Goal: Task Accomplishment & Management: Complete application form

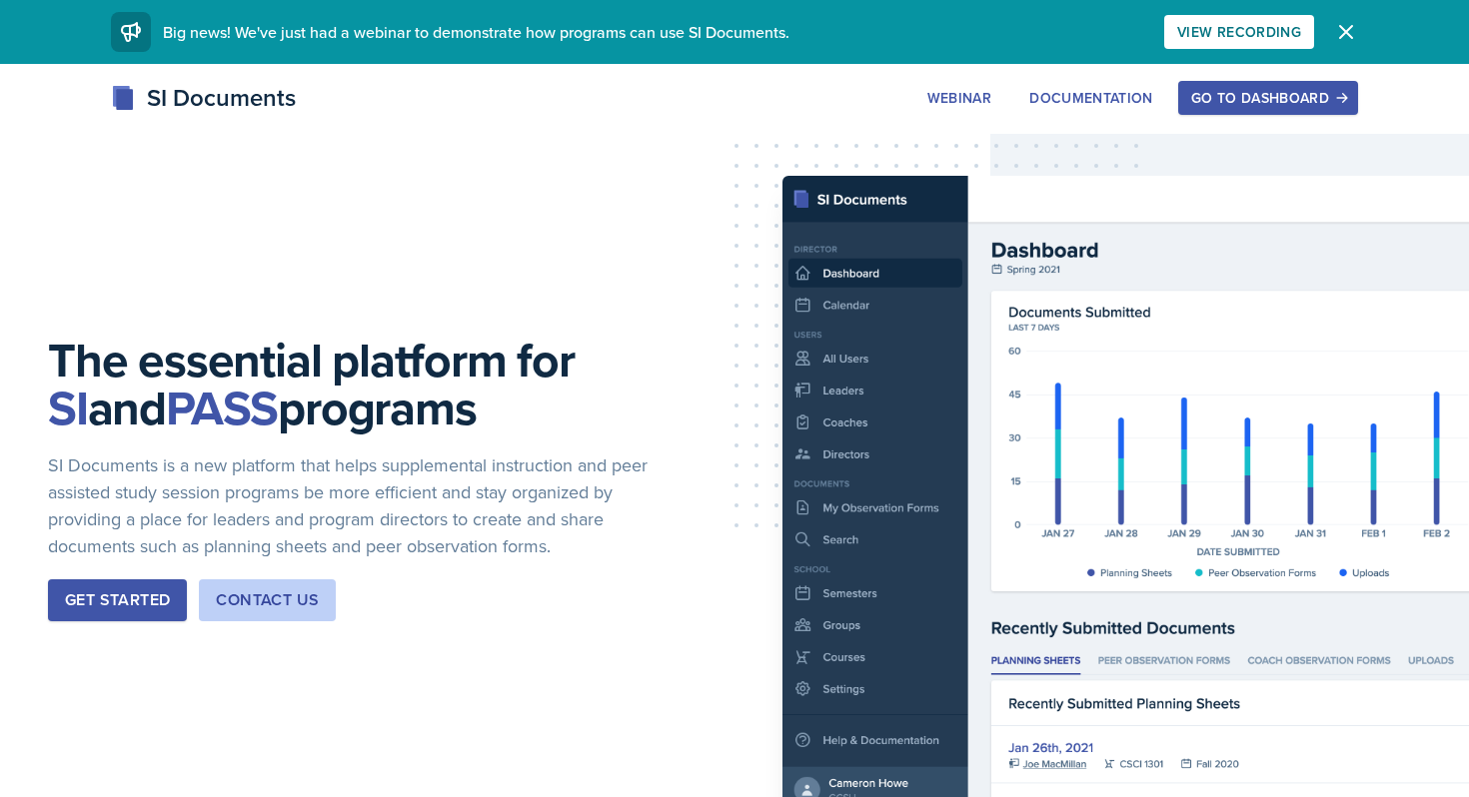
click at [1246, 98] on div "Go to Dashboard" at bounding box center [1268, 98] width 154 height 16
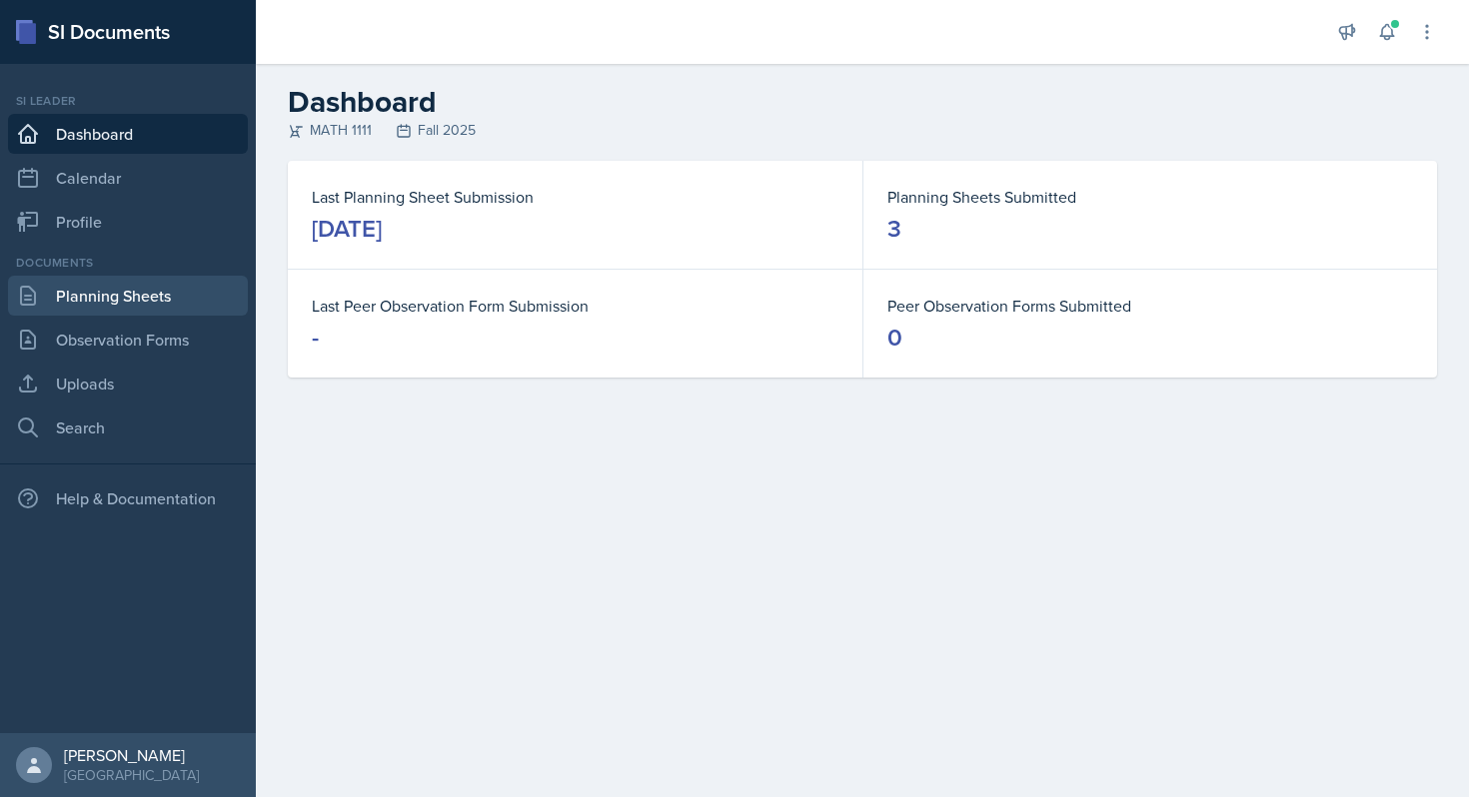
click at [133, 302] on link "Planning Sheets" at bounding box center [128, 296] width 240 height 40
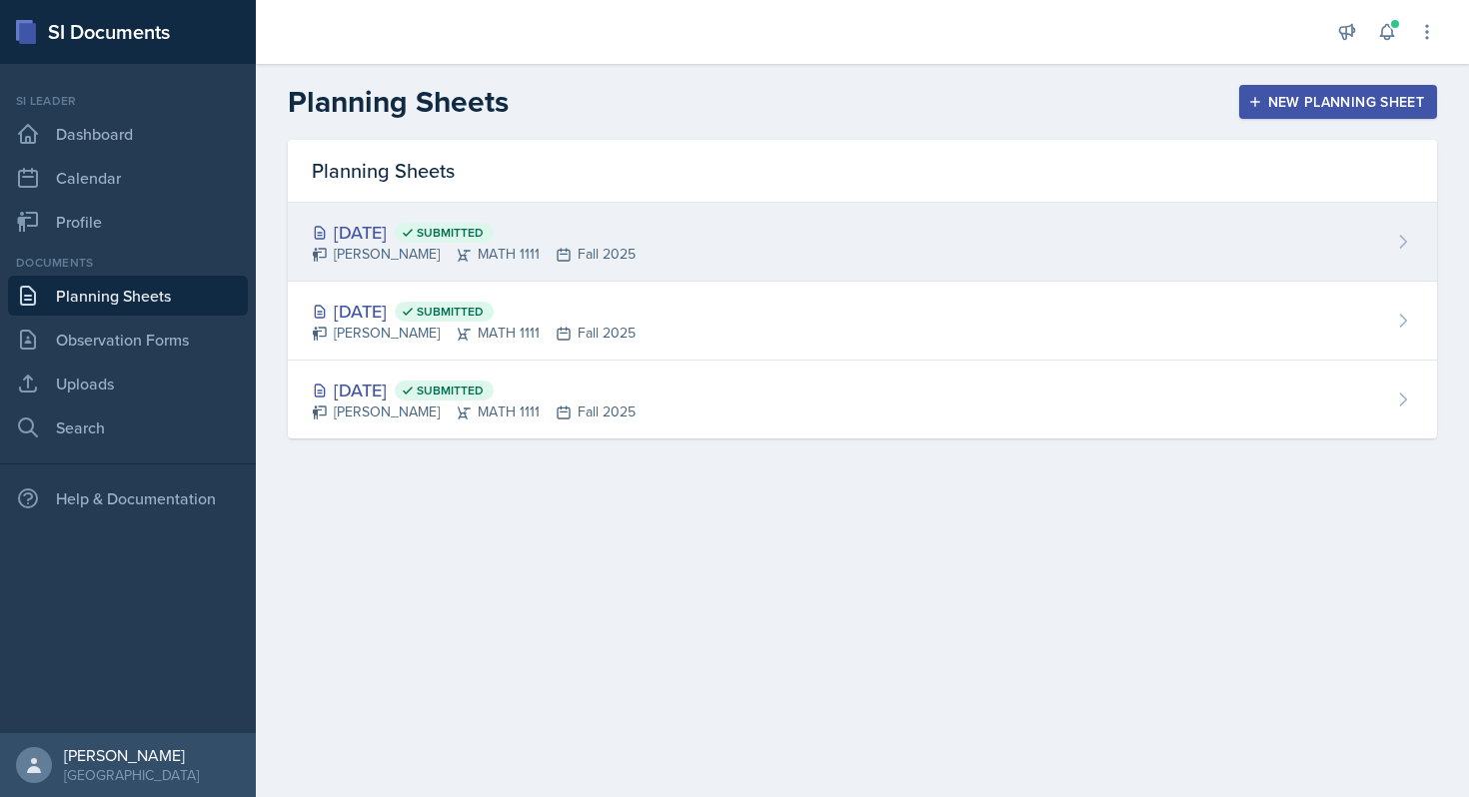
click at [1078, 265] on div "[DATE] Submitted [PERSON_NAME] MATH 1111 Fall 2025" at bounding box center [862, 242] width 1149 height 79
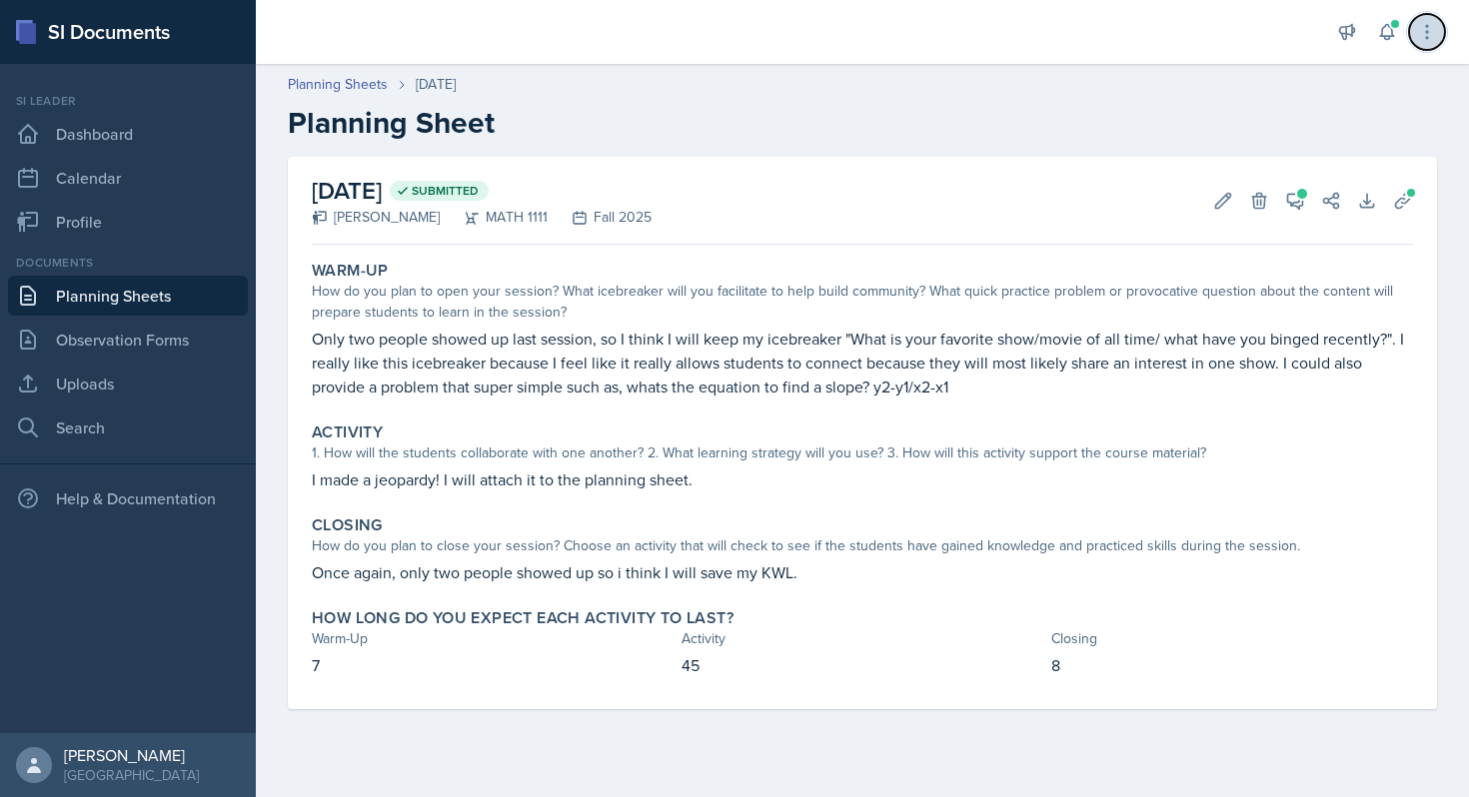
click at [1431, 40] on icon at bounding box center [1427, 32] width 20 height 20
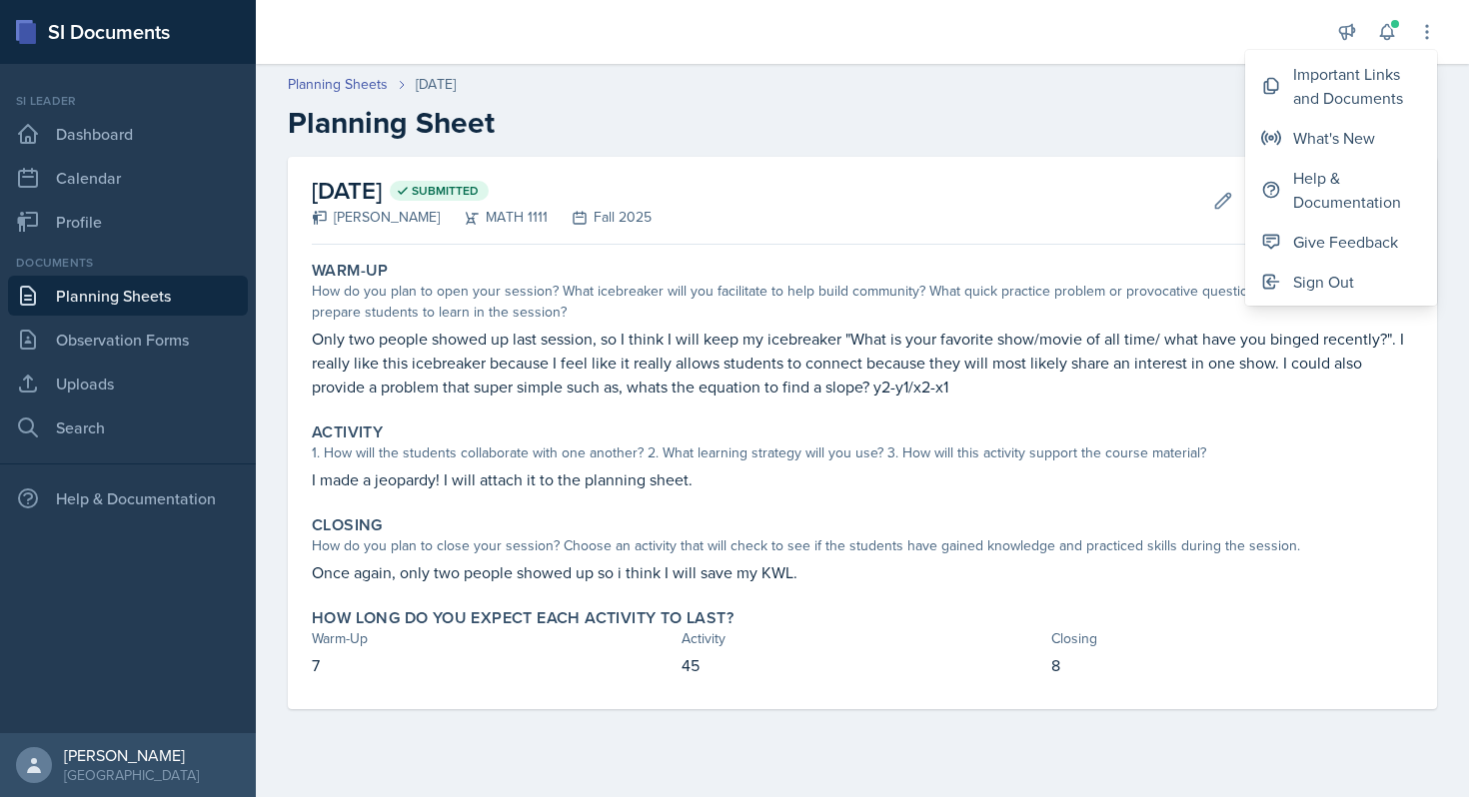
click at [1131, 73] on header "Planning Sheets [DATE] Planning Sheet" at bounding box center [862, 107] width 1213 height 107
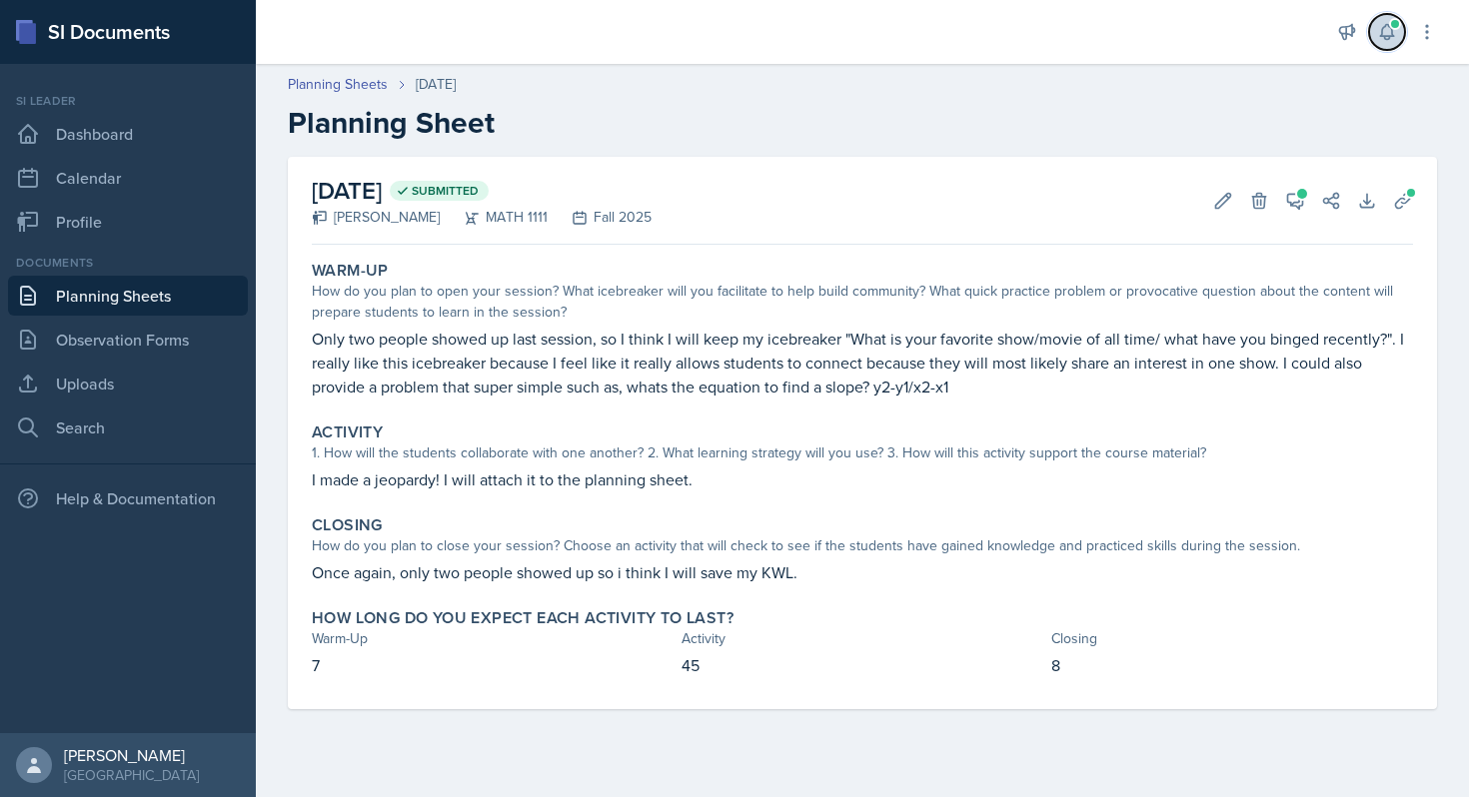
click at [1378, 21] on button at bounding box center [1387, 32] width 36 height 36
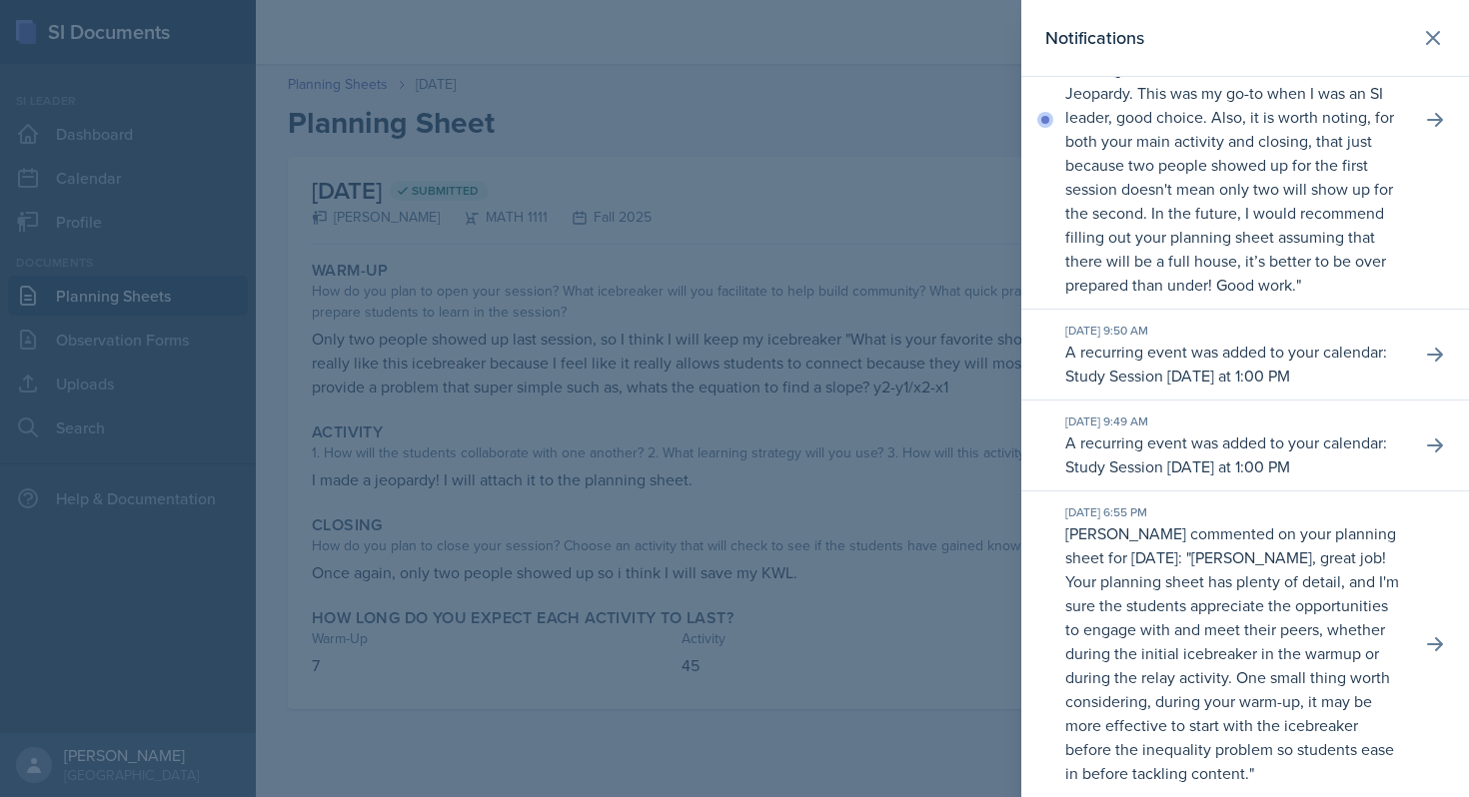
scroll to position [147, 0]
click at [818, 273] on div at bounding box center [734, 398] width 1469 height 797
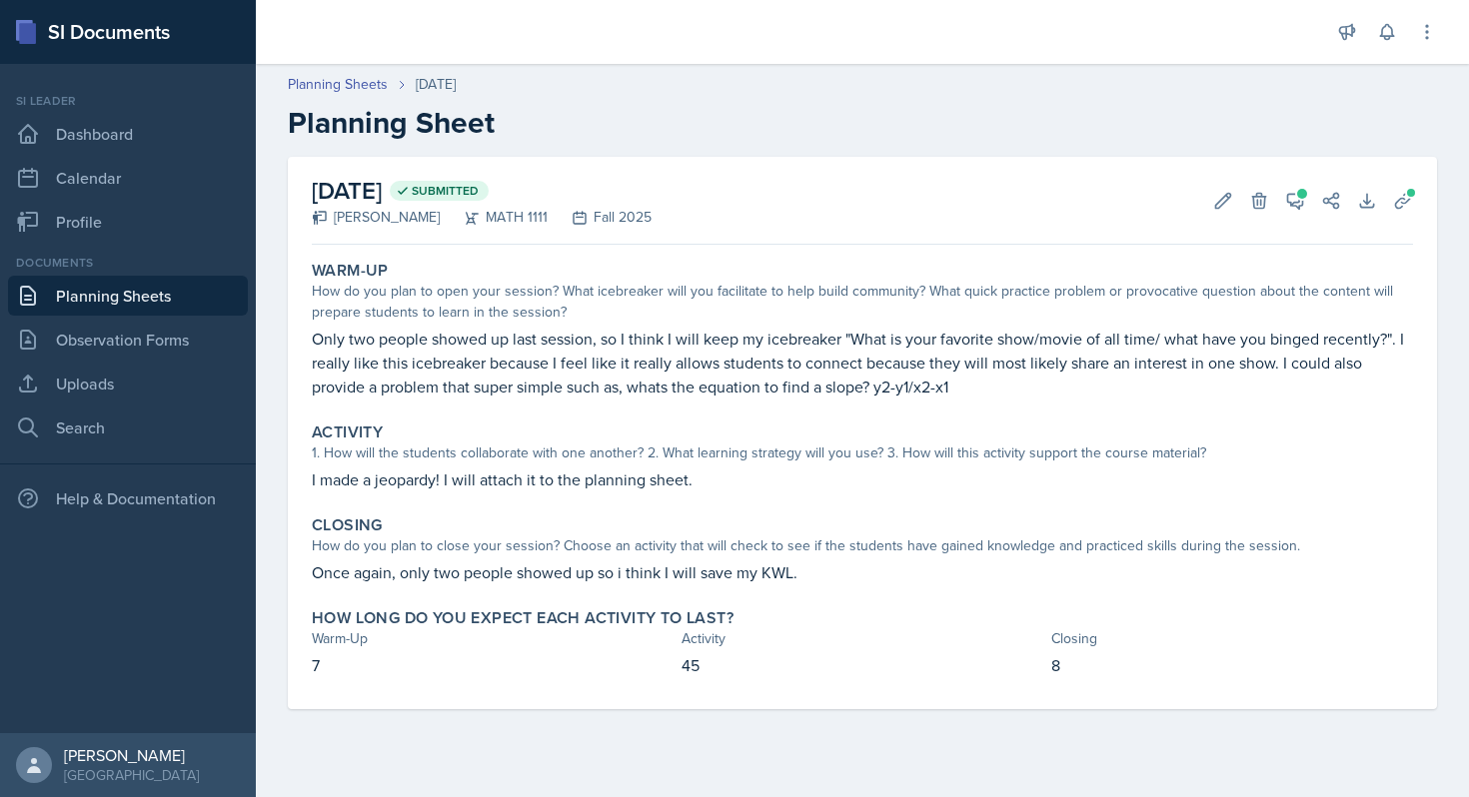
click at [137, 291] on link "Planning Sheets" at bounding box center [128, 296] width 240 height 40
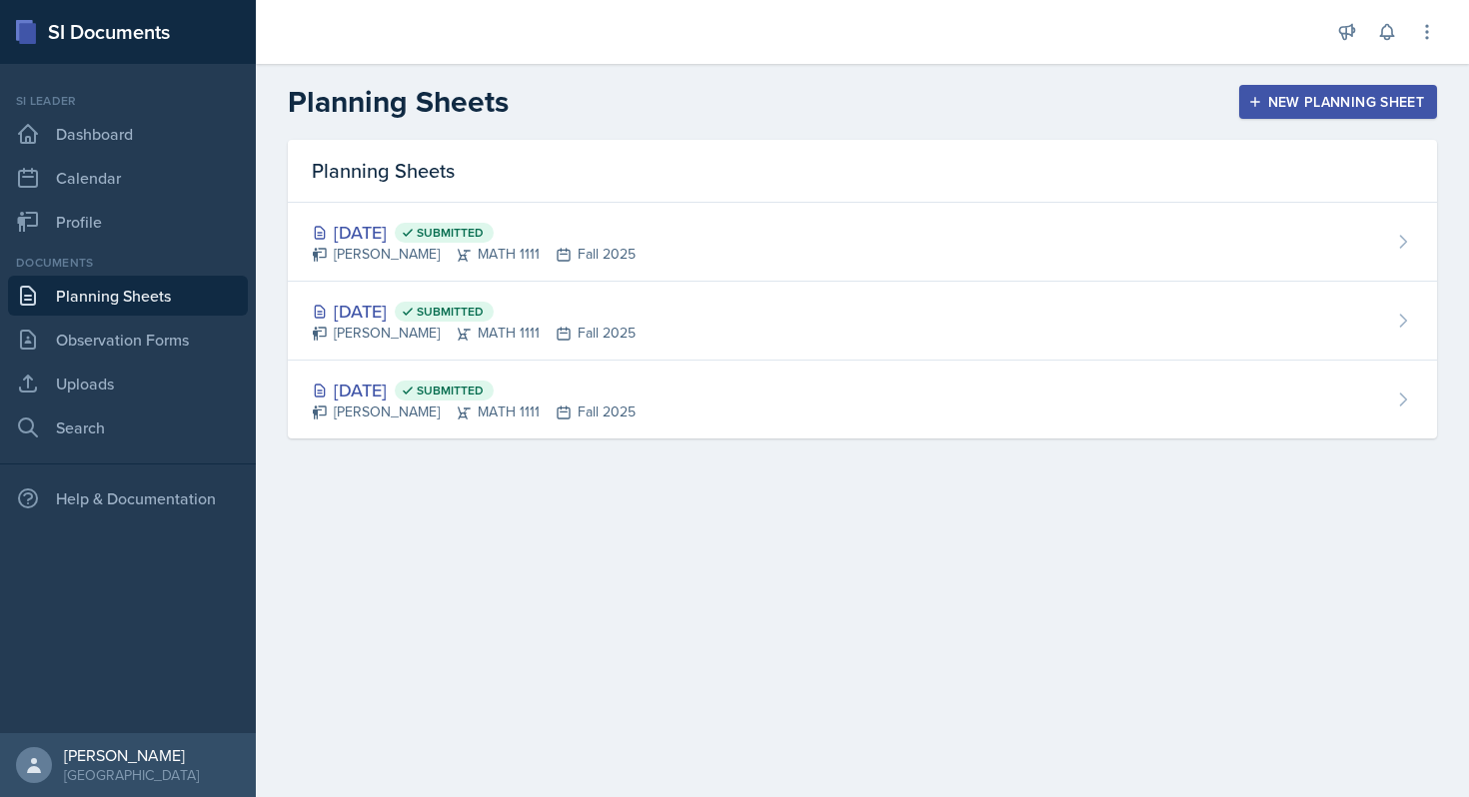
click at [1276, 91] on button "New Planning Sheet" at bounding box center [1338, 102] width 198 height 34
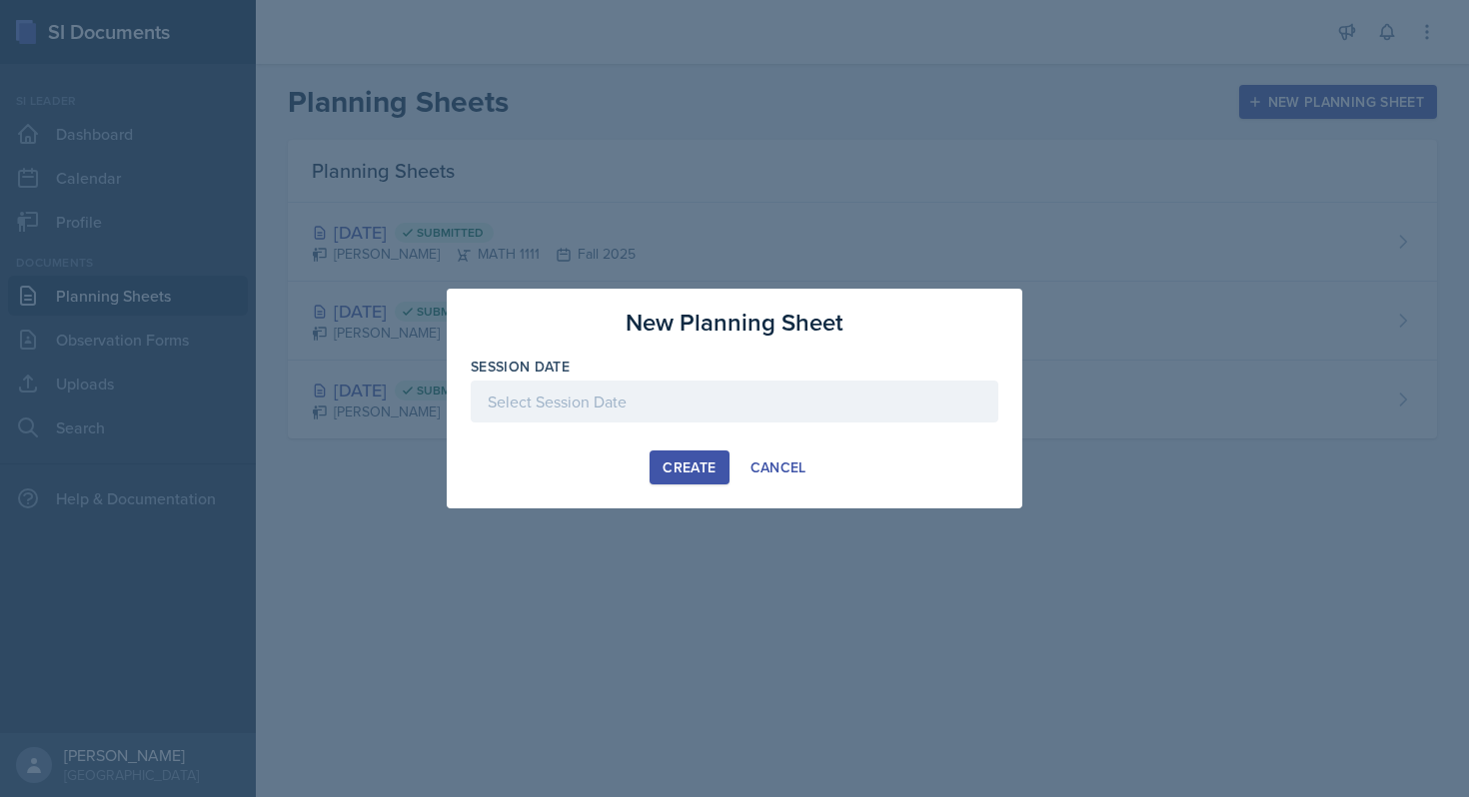
click at [599, 401] on div at bounding box center [735, 402] width 528 height 42
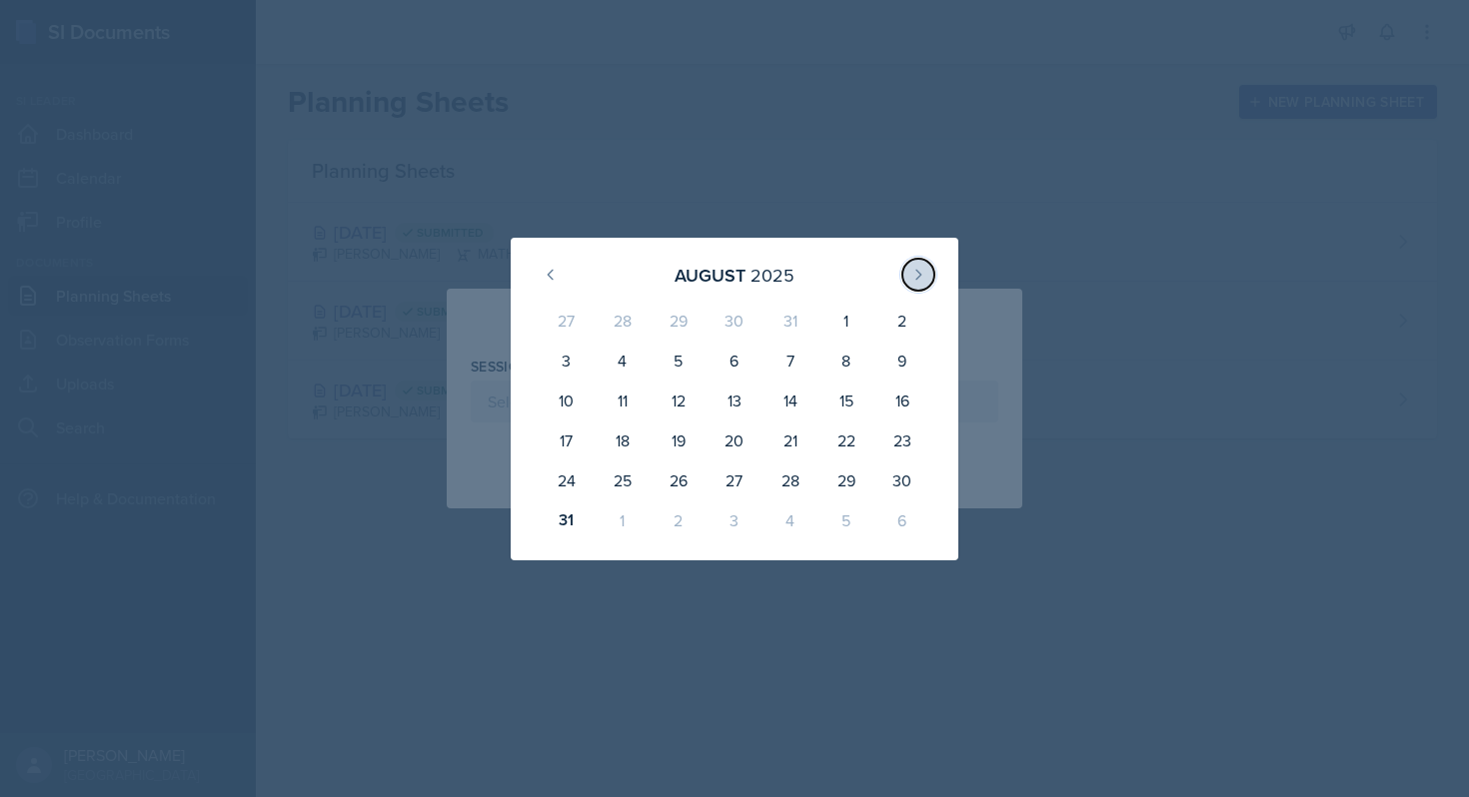
click at [917, 274] on icon at bounding box center [918, 275] width 16 height 16
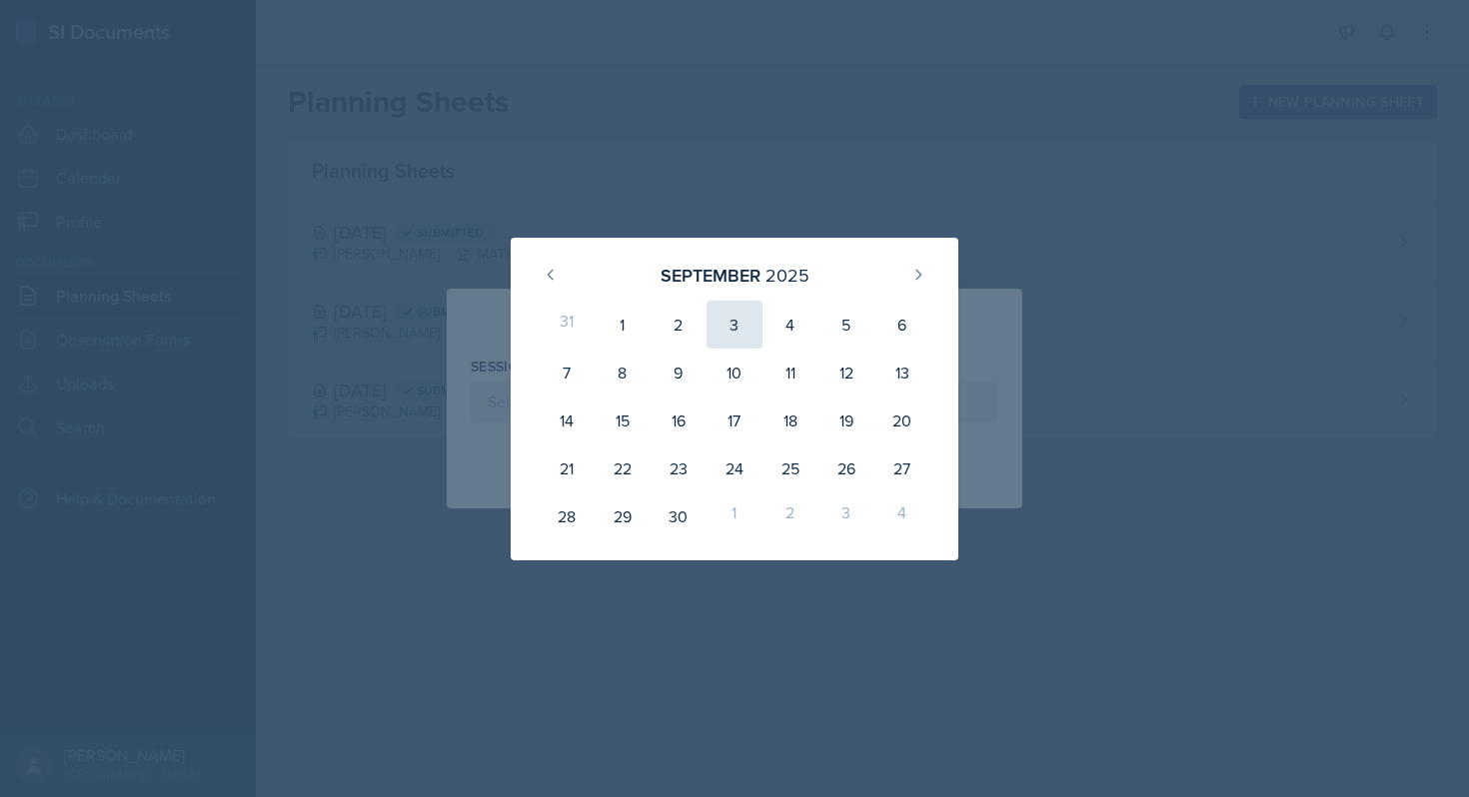
click at [730, 335] on div "3" at bounding box center [734, 325] width 56 height 48
type input "[DATE]"
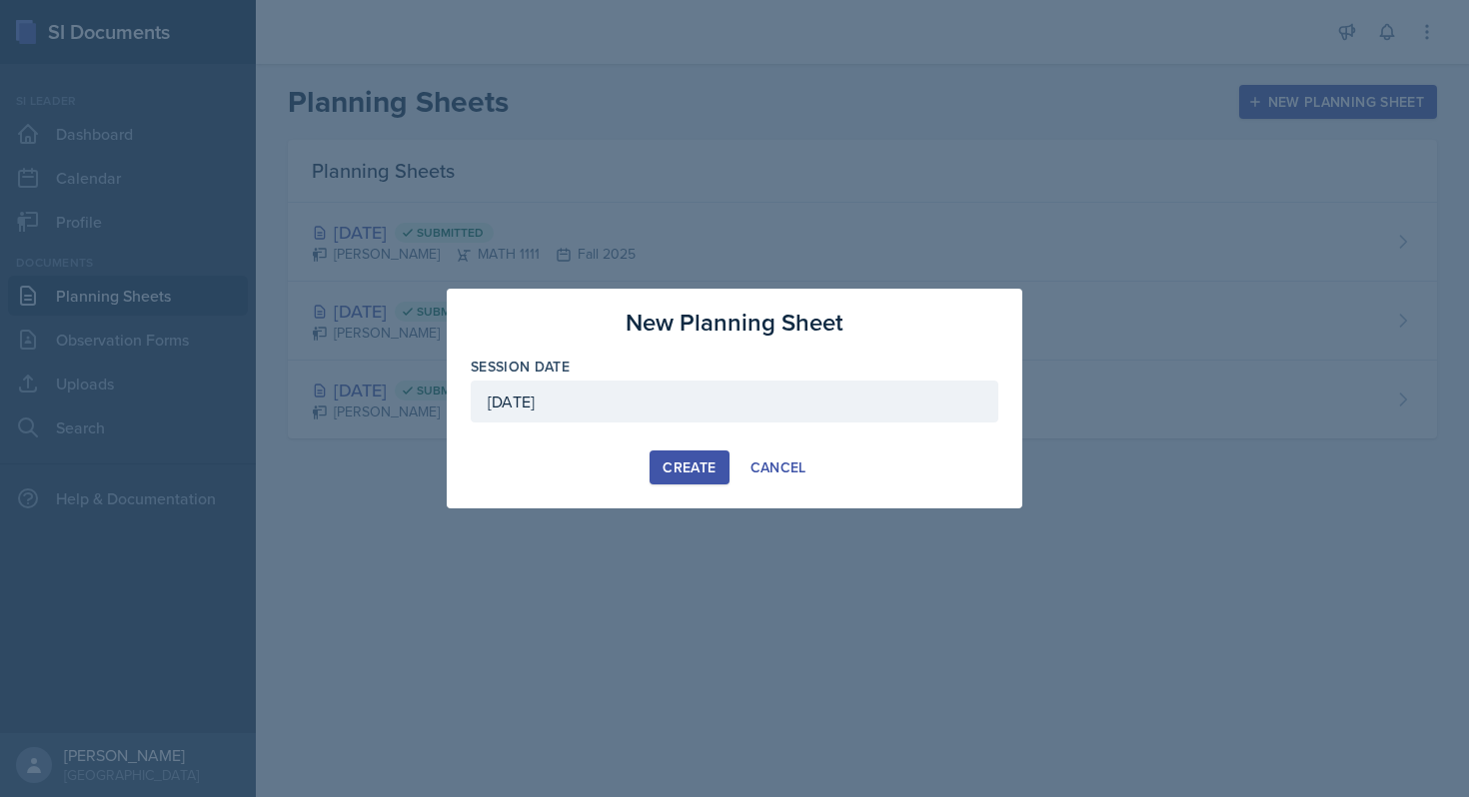
click at [682, 467] on div "Create" at bounding box center [688, 468] width 53 height 16
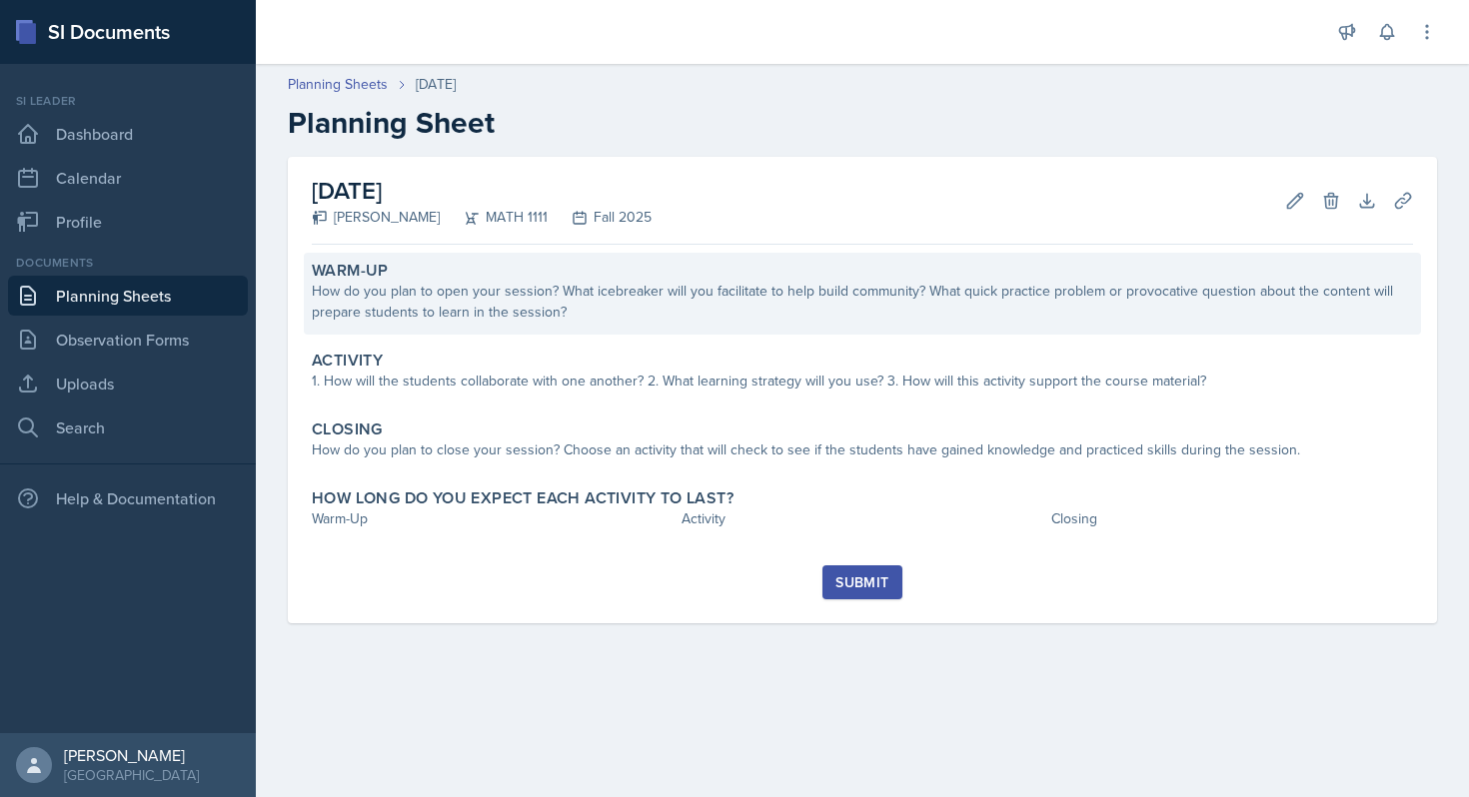
click at [547, 299] on div "How do you plan to open your session? What icebreaker will you facilitate to he…" at bounding box center [862, 302] width 1101 height 42
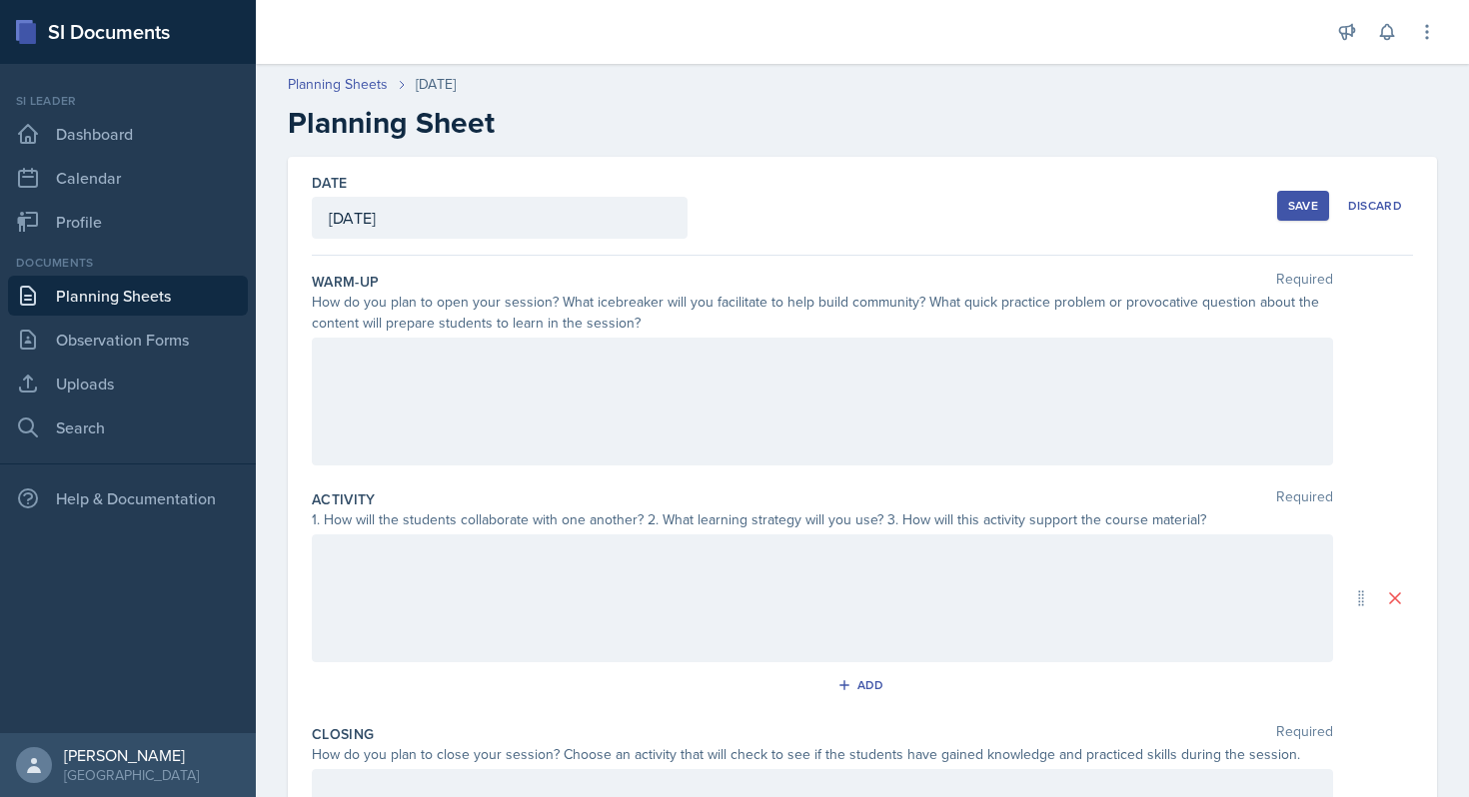
click at [549, 351] on div at bounding box center [822, 402] width 1021 height 128
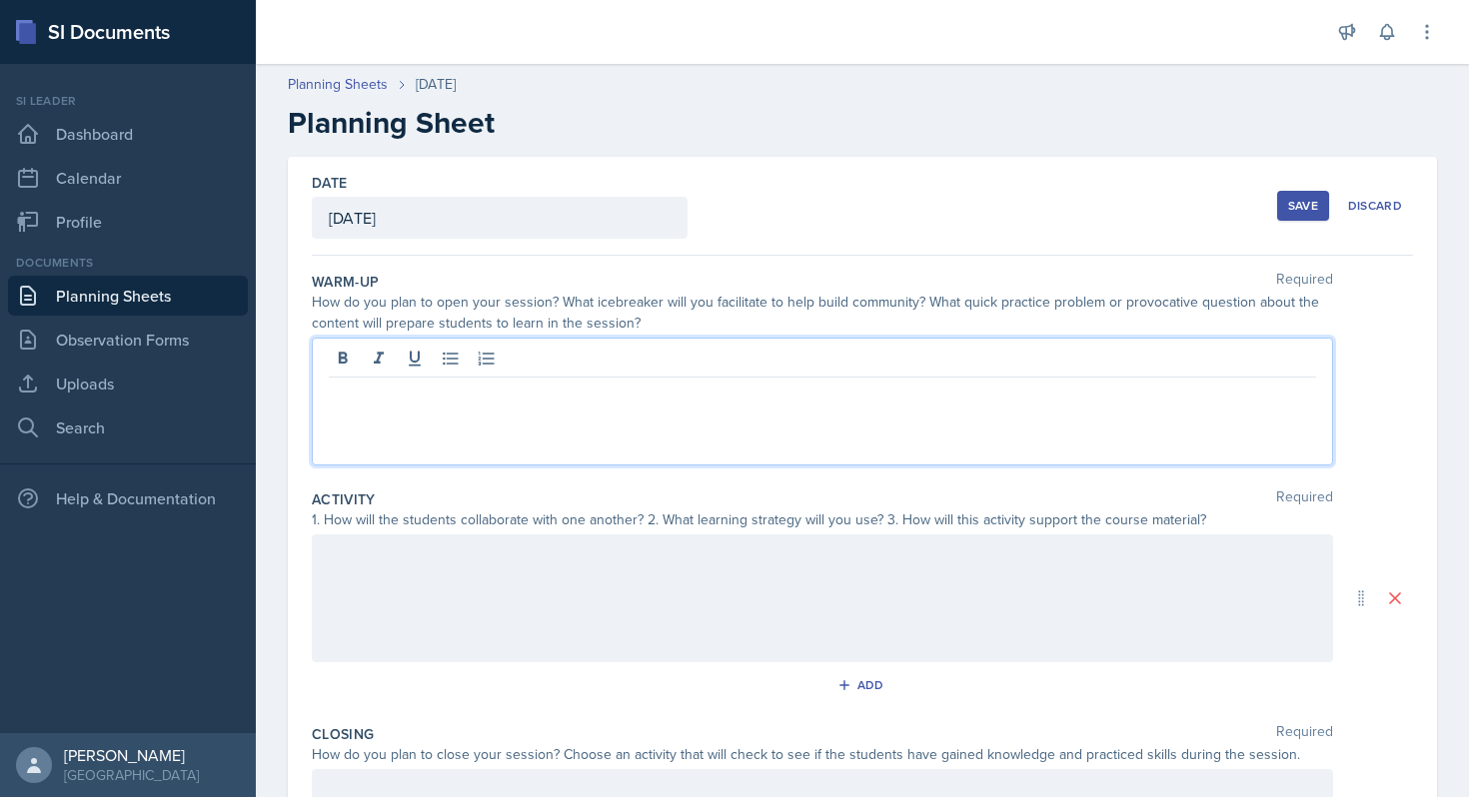
click at [593, 378] on div at bounding box center [822, 402] width 1021 height 128
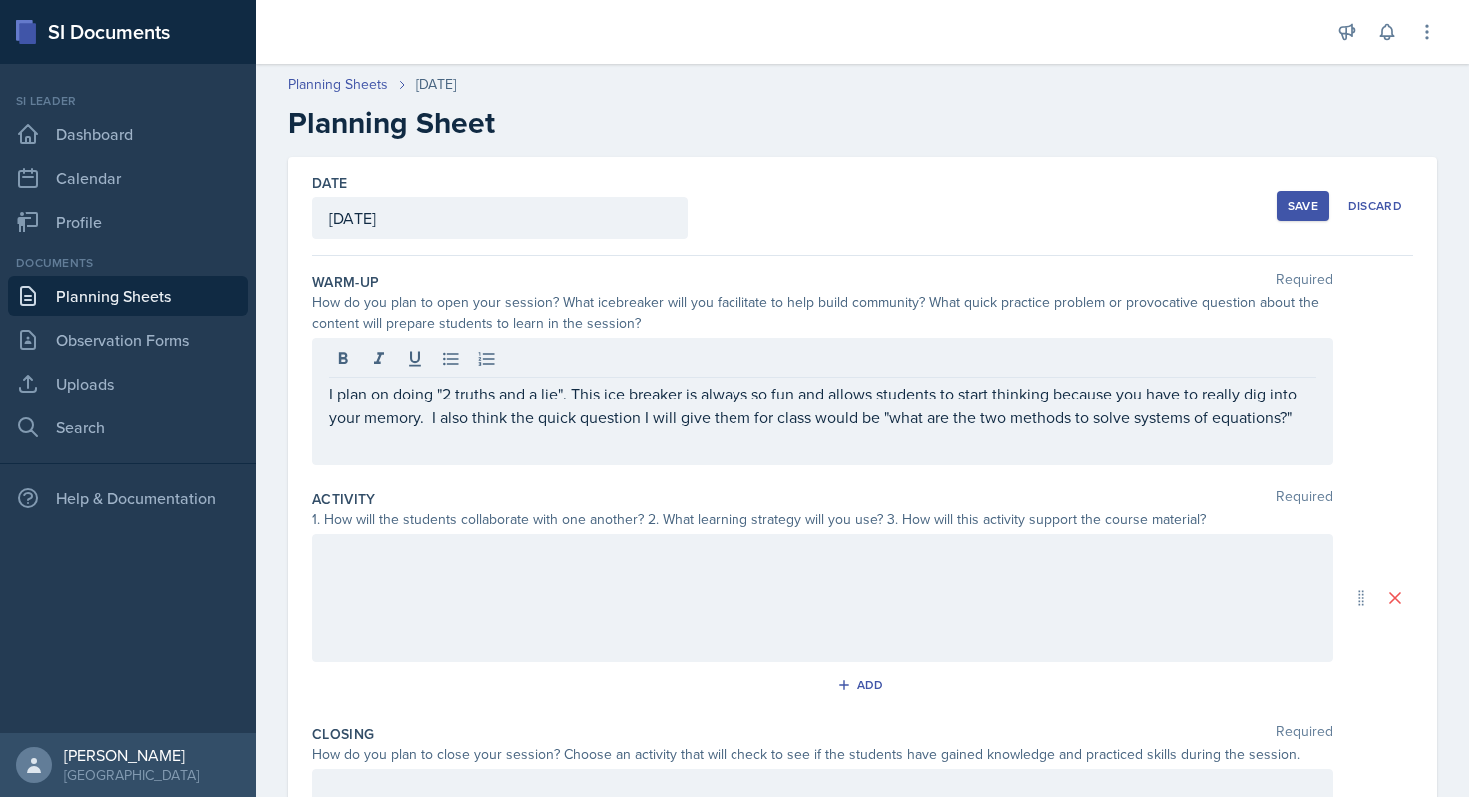
click at [437, 659] on div at bounding box center [822, 599] width 1021 height 128
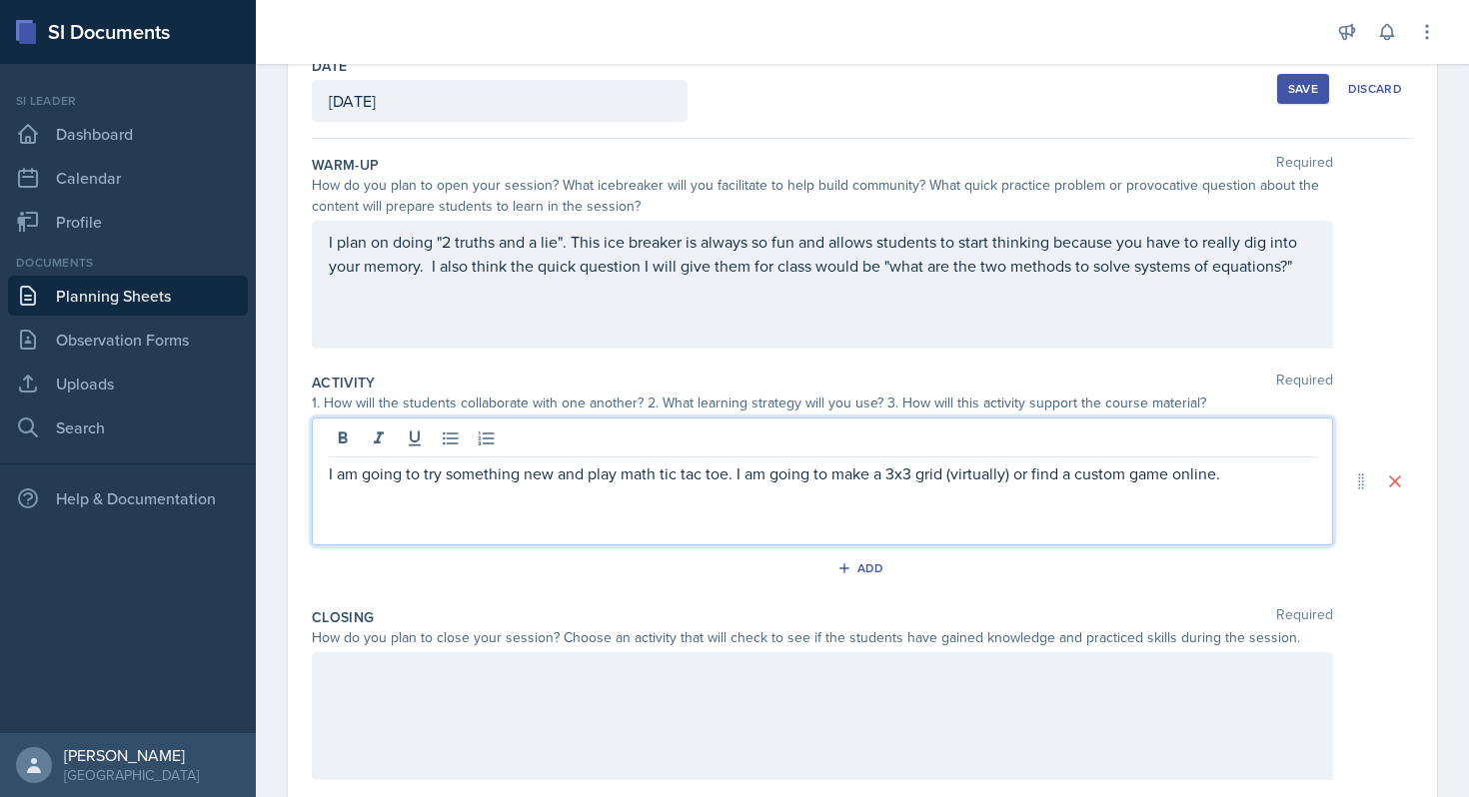
scroll to position [157, 0]
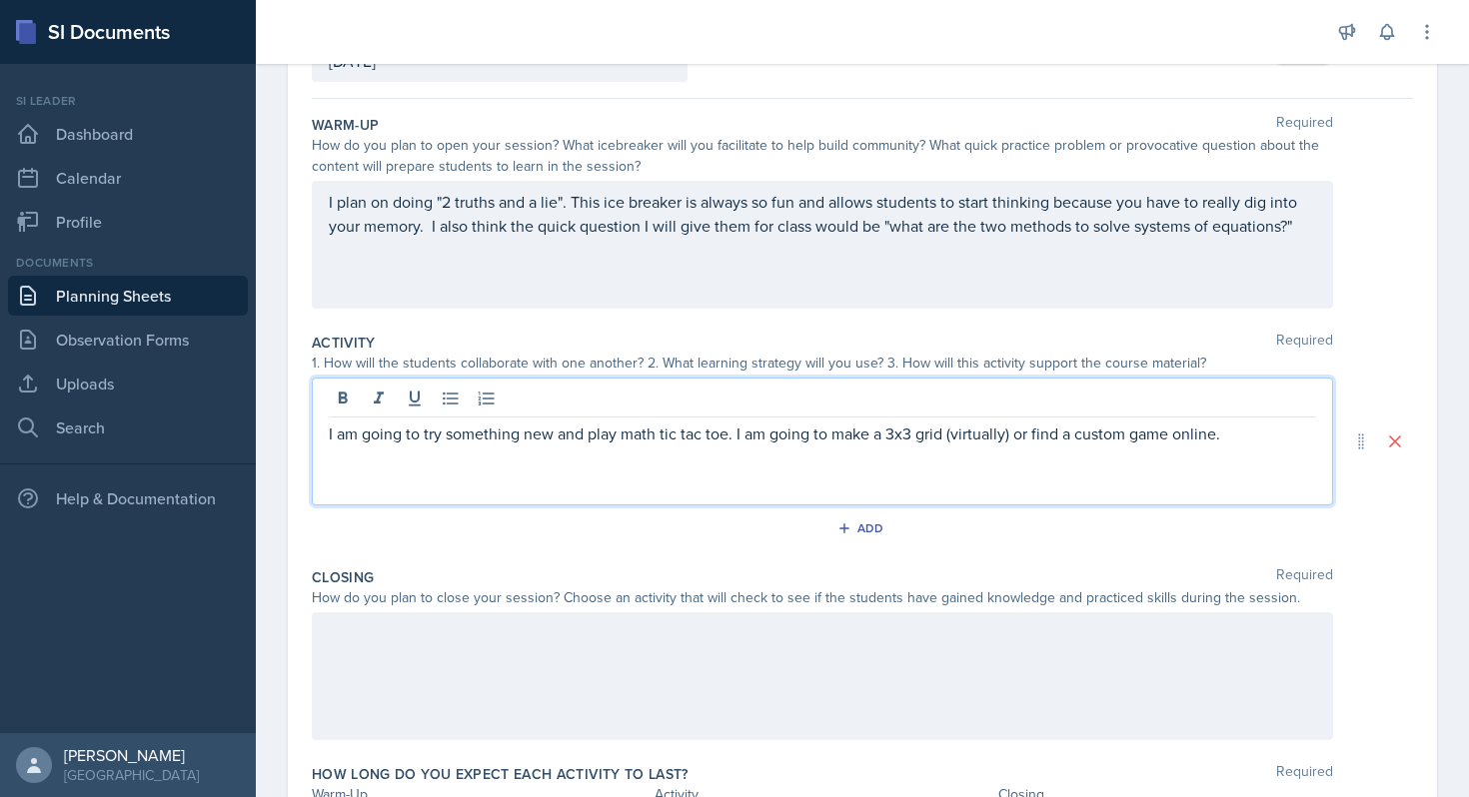
click at [1244, 436] on p "I am going to try something new and play math tic tac toe. I am going to make a…" at bounding box center [822, 434] width 987 height 24
drag, startPoint x: 1245, startPoint y: 437, endPoint x: 1016, endPoint y: 445, distance: 228.9
click at [1016, 445] on p "I am going to try something new and play math tic tac toe. I am going to make a…" at bounding box center [822, 434] width 987 height 24
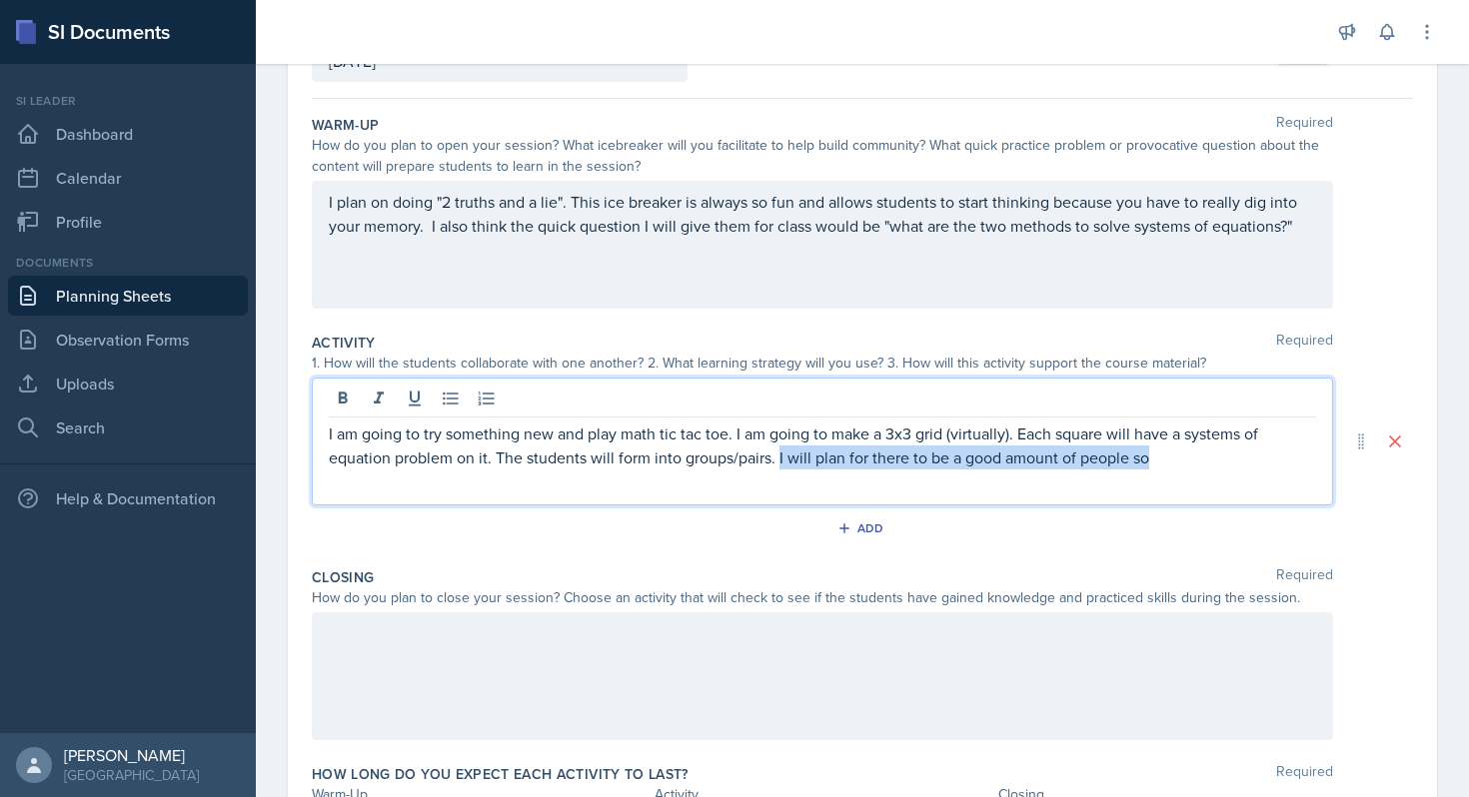
drag, startPoint x: 1188, startPoint y: 462, endPoint x: 778, endPoint y: 455, distance: 409.7
click at [778, 455] on p "I am going to try something new and play math tic tac toe. I am going to make a…" at bounding box center [822, 446] width 987 height 48
drag, startPoint x: 790, startPoint y: 461, endPoint x: 495, endPoint y: 467, distance: 295.8
click at [495, 467] on p "I am going to try something new and play math tic tac toe. I am going to make a…" at bounding box center [822, 446] width 987 height 48
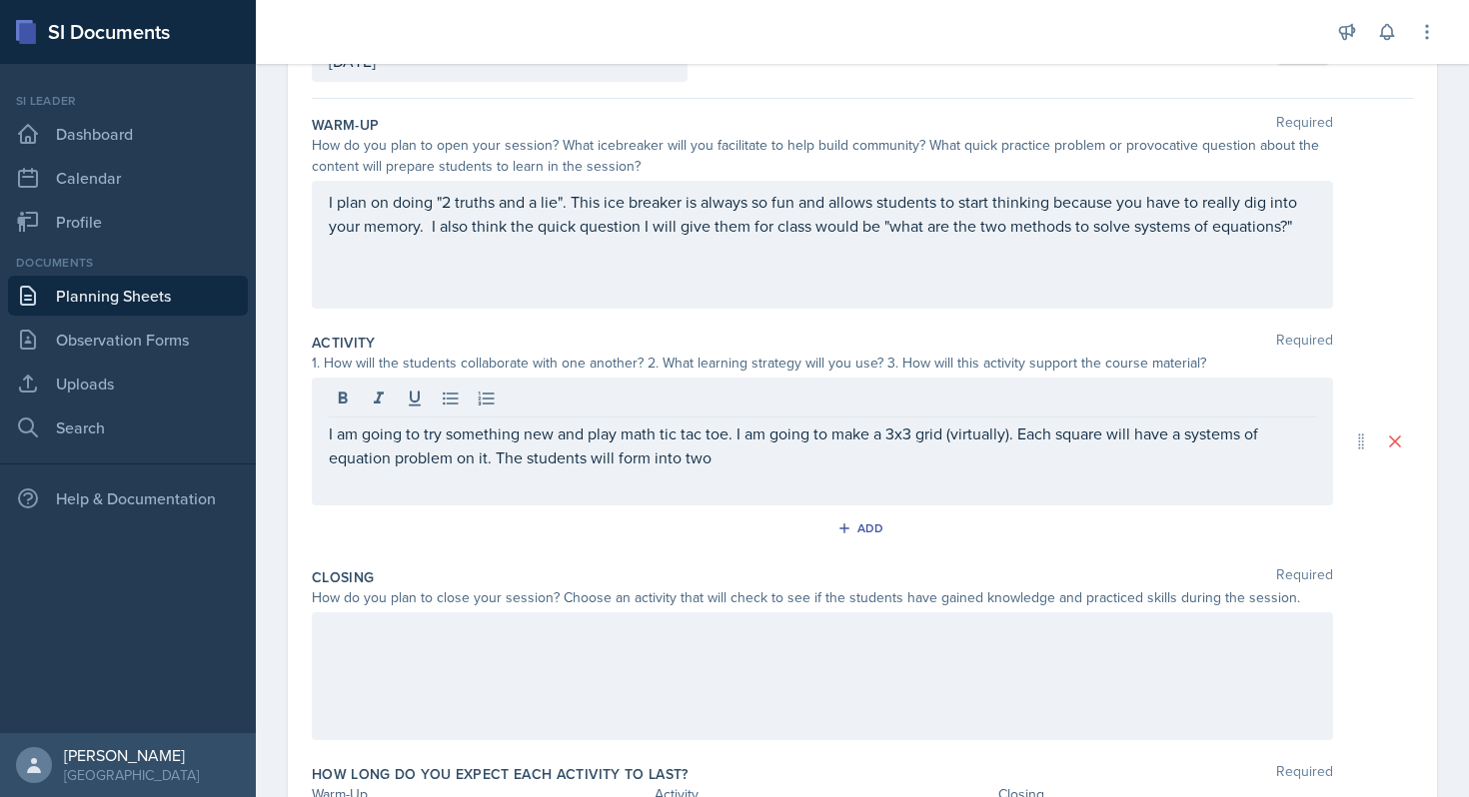
drag, startPoint x: 783, startPoint y: 470, endPoint x: 501, endPoint y: 457, distance: 283.0
click at [501, 457] on div "I am going to try something new and play math tic tac toe. I am going to make a…" at bounding box center [822, 442] width 1021 height 128
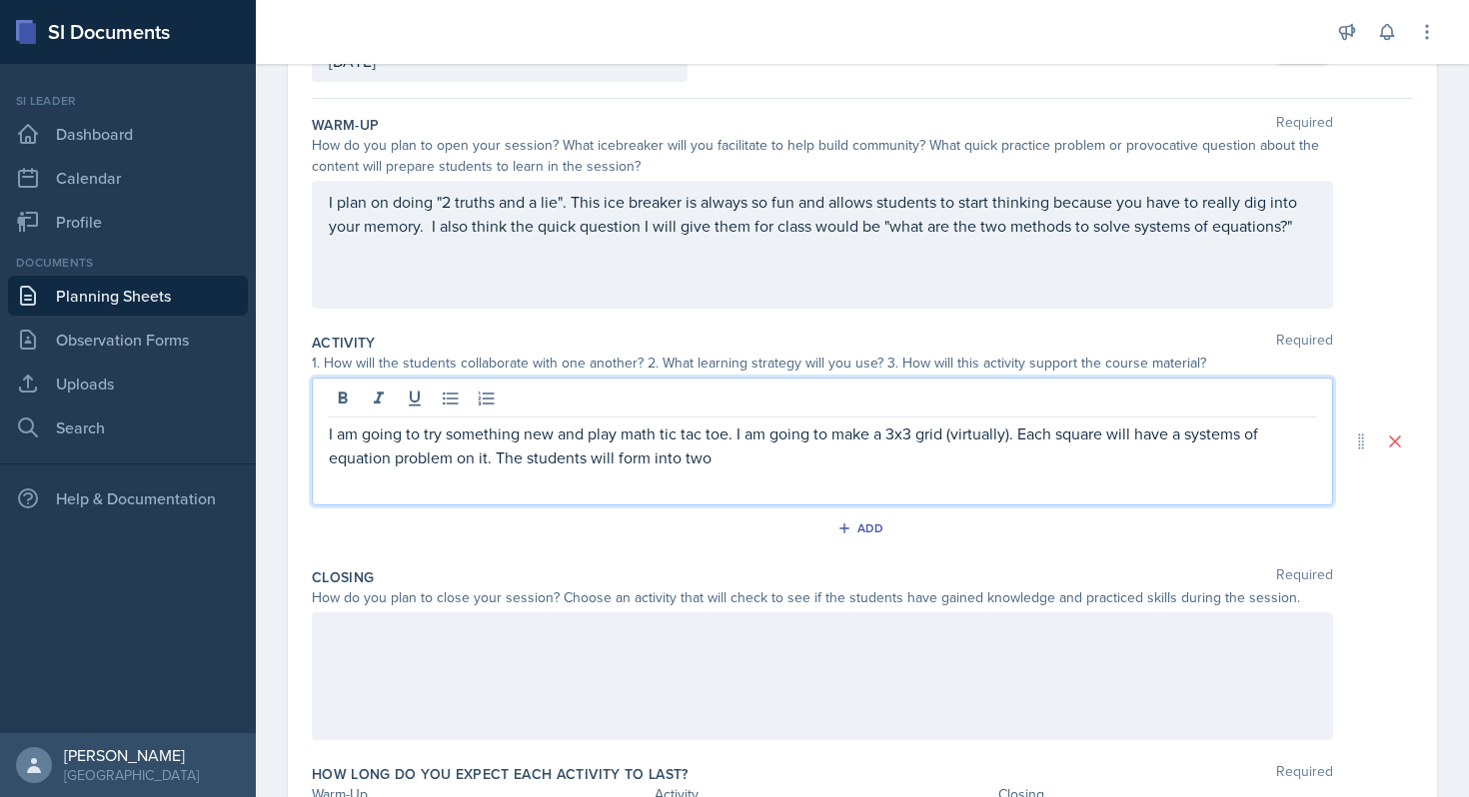
drag, startPoint x: 489, startPoint y: 456, endPoint x: 721, endPoint y: 464, distance: 232.9
click at [722, 464] on p "I am going to try something new and play math tic tac toe. I am going to make a…" at bounding box center [822, 446] width 987 height 48
click at [721, 464] on p "I am going to try something new and play math tic tac toe. I am going to make a…" at bounding box center [822, 446] width 987 height 48
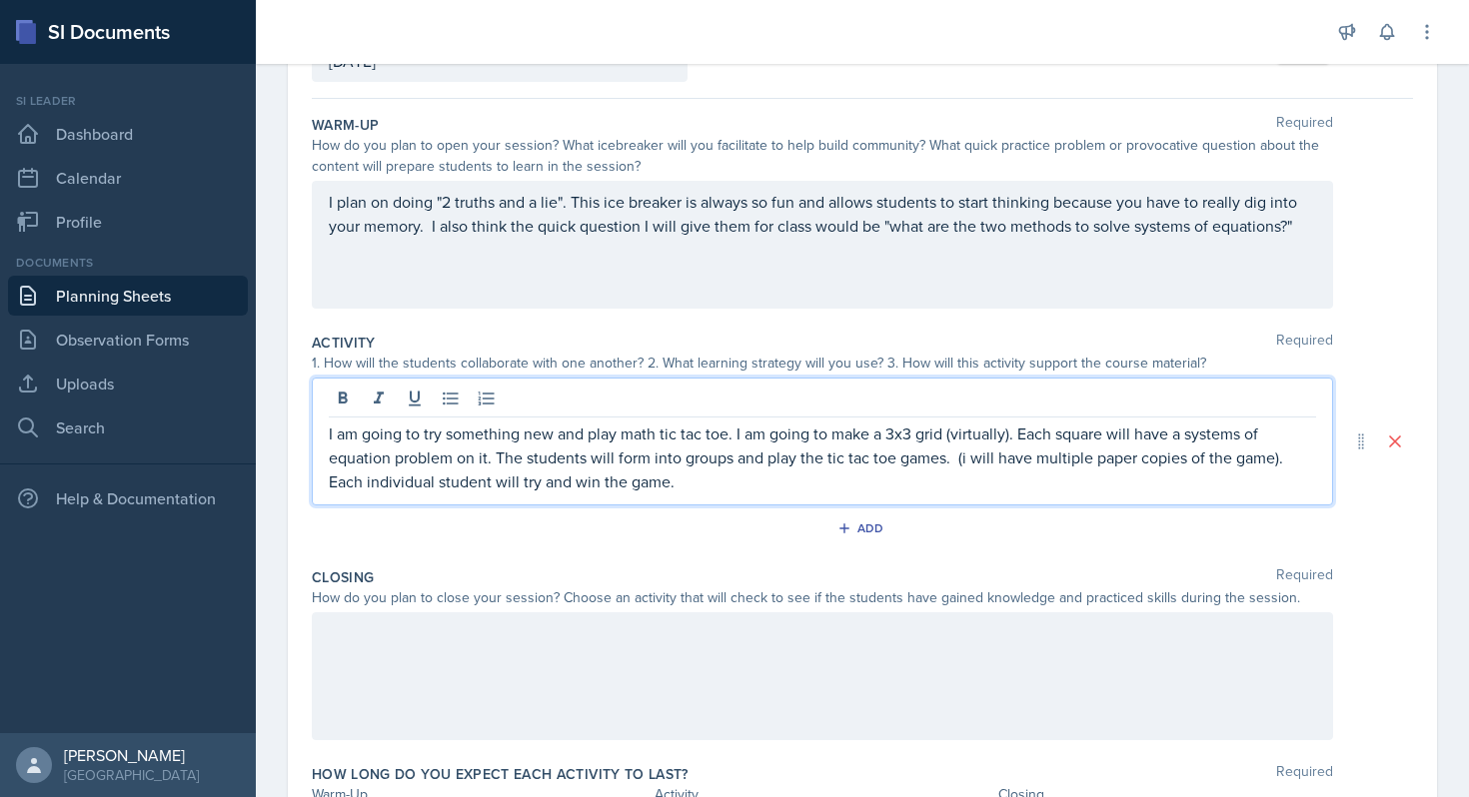
click at [764, 487] on p "I am going to try something new and play math tic tac toe. I am going to make a…" at bounding box center [822, 458] width 987 height 72
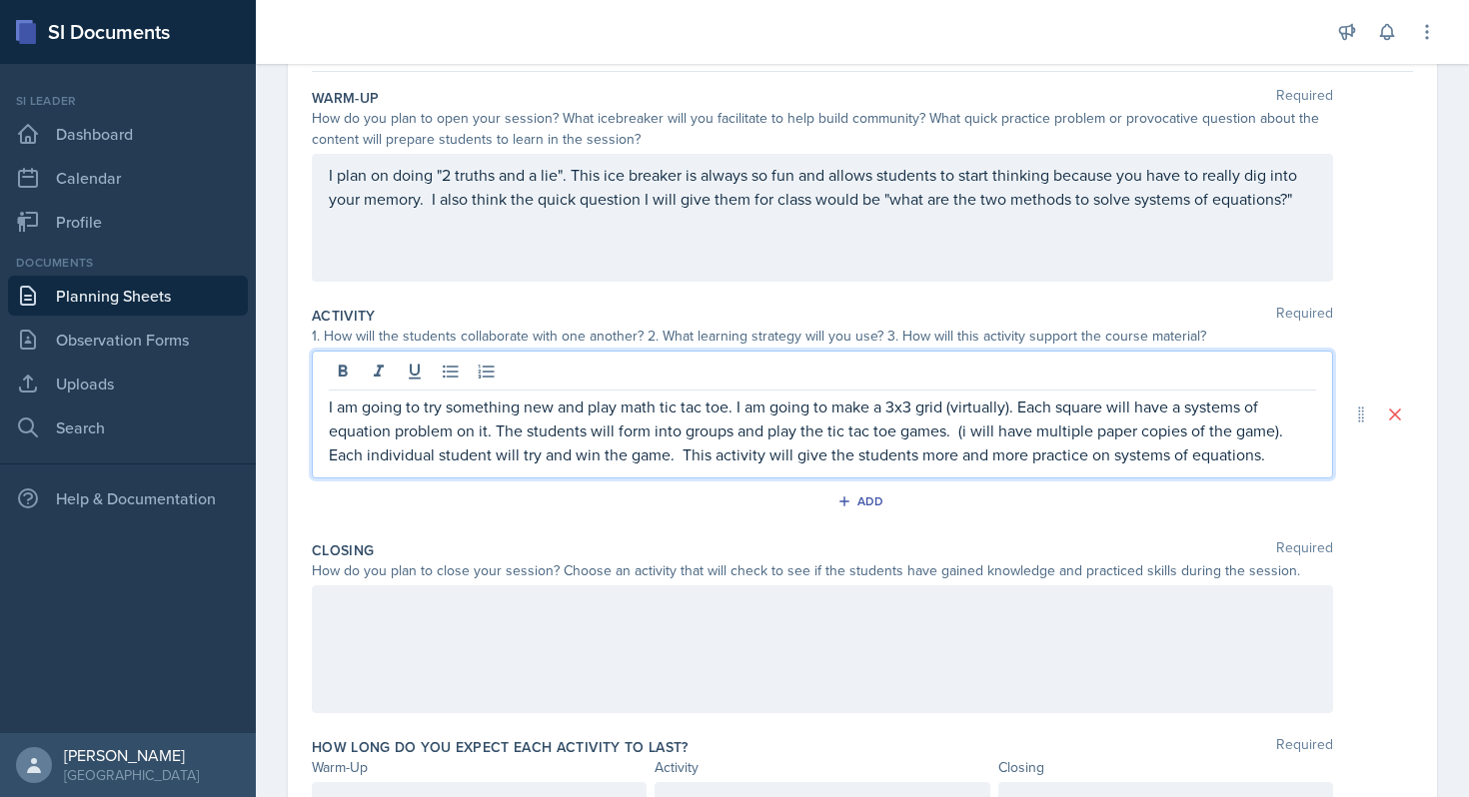
click at [486, 603] on div at bounding box center [822, 649] width 1021 height 128
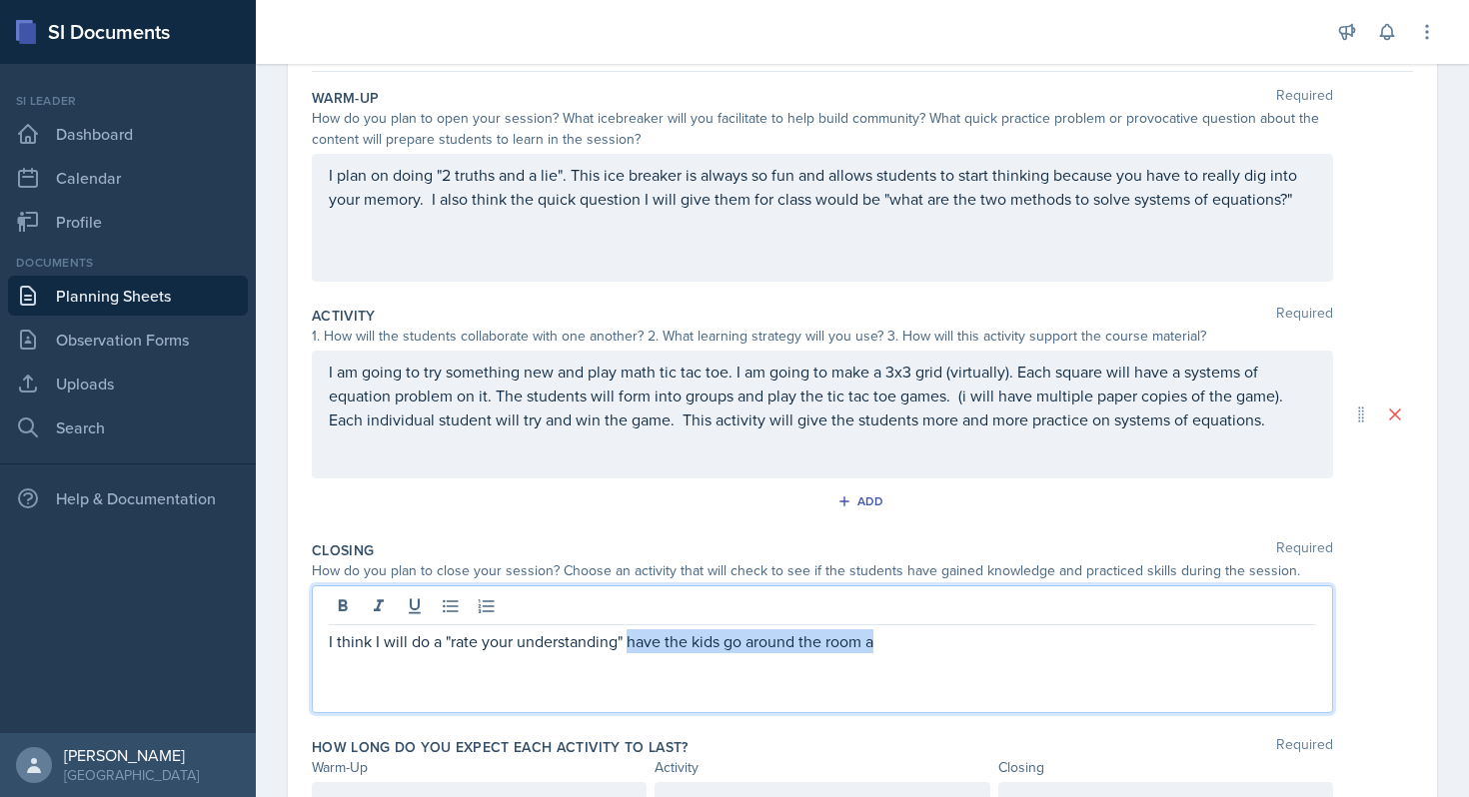
drag, startPoint x: 952, startPoint y: 631, endPoint x: 628, endPoint y: 633, distance: 323.7
click at [628, 633] on p "I think I will do a "rate your understanding" have the kids go around the room a" at bounding box center [822, 641] width 987 height 24
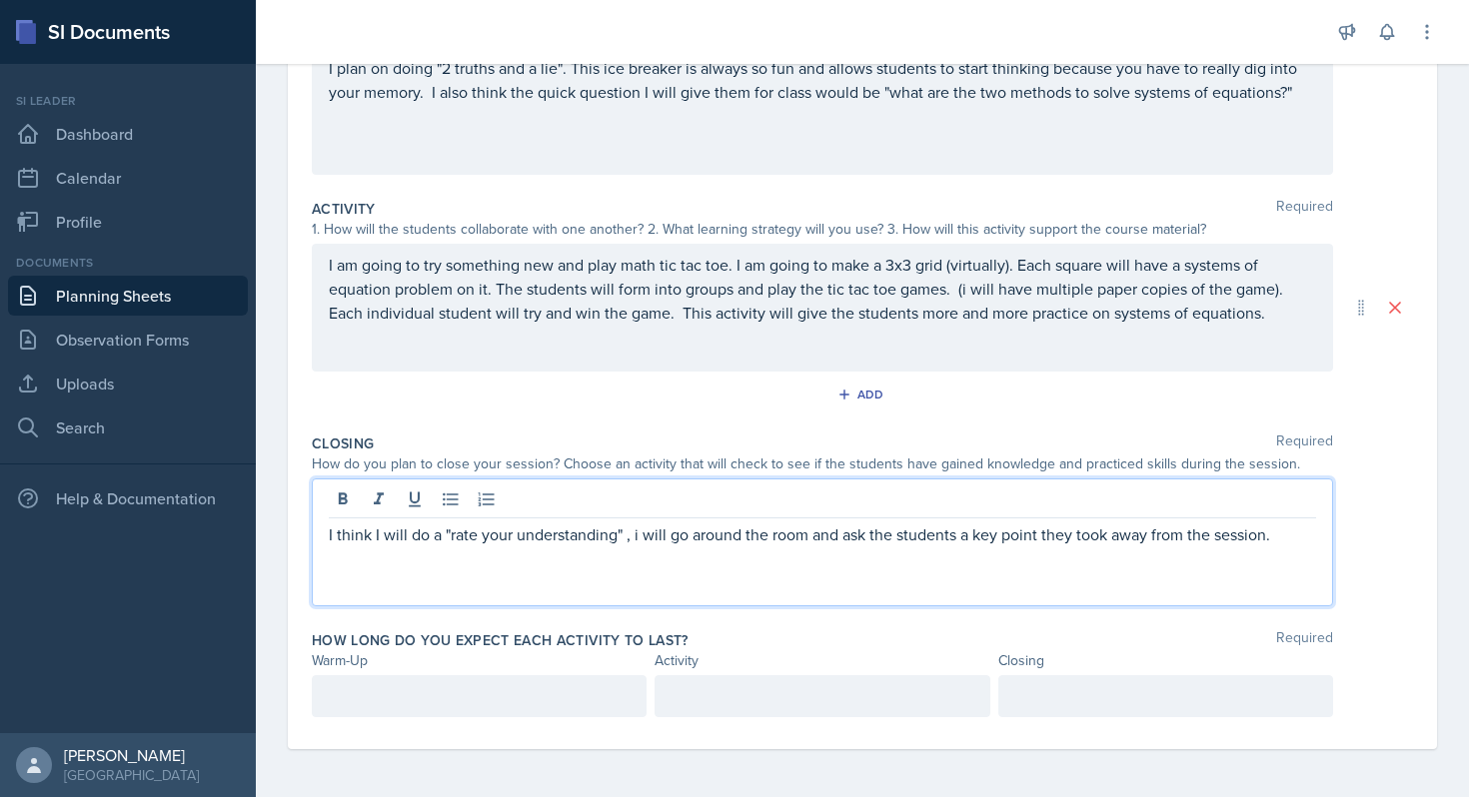
click at [451, 709] on div at bounding box center [479, 696] width 335 height 42
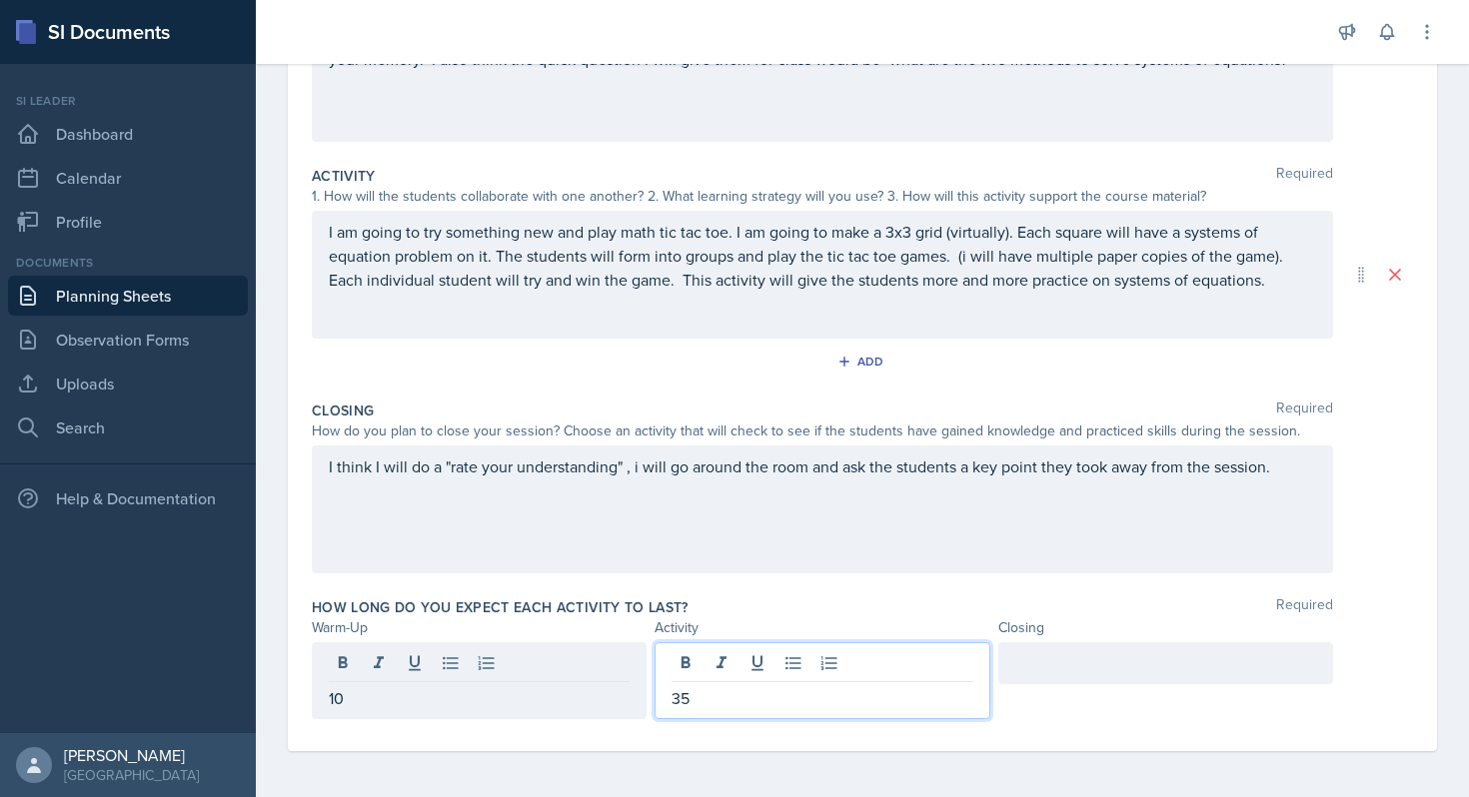
click at [506, 693] on p "10" at bounding box center [479, 698] width 301 height 24
click at [817, 661] on div "35" at bounding box center [821, 678] width 335 height 77
click at [1173, 670] on div at bounding box center [1165, 661] width 335 height 42
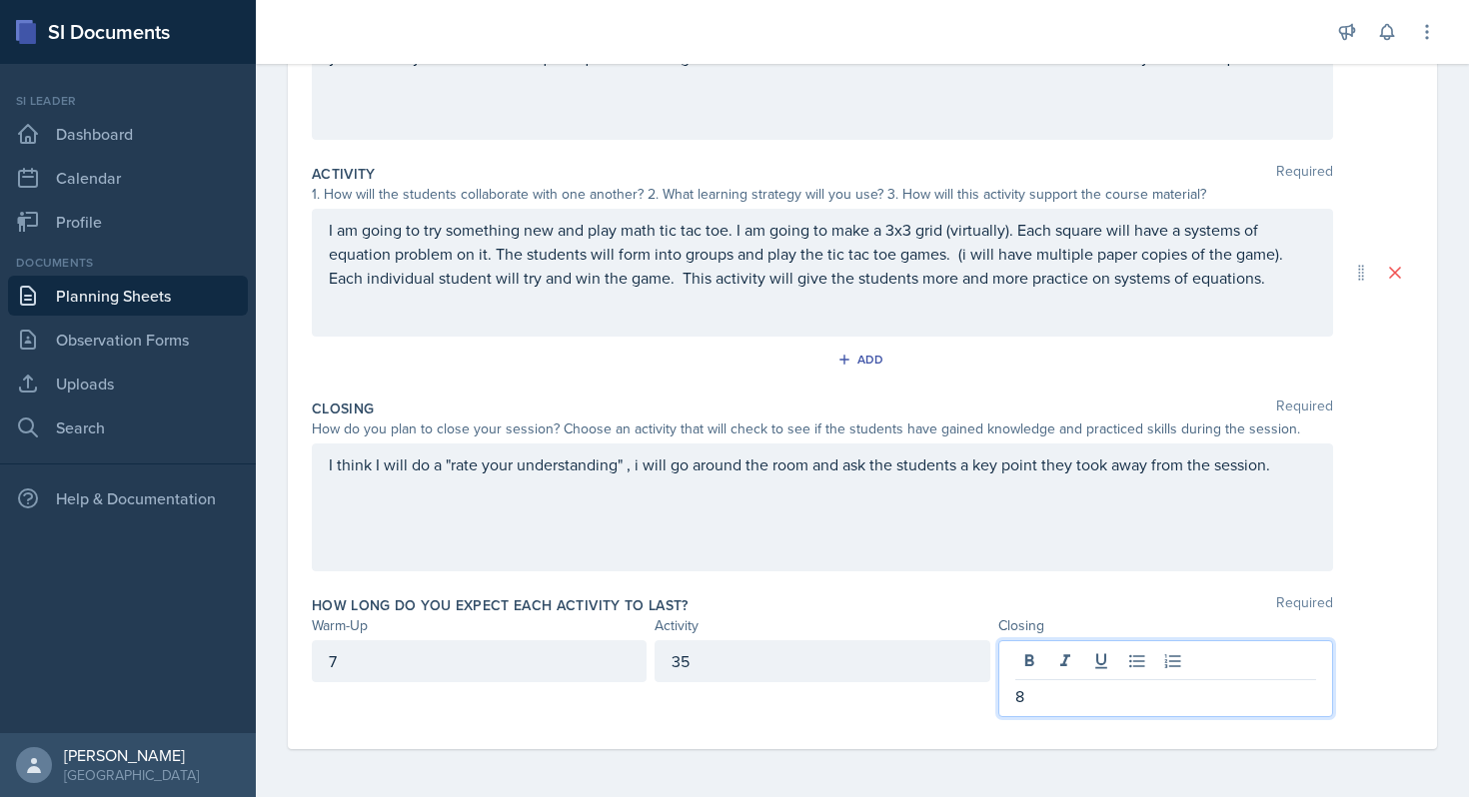
click at [1088, 622] on div "Closing" at bounding box center [1165, 625] width 335 height 21
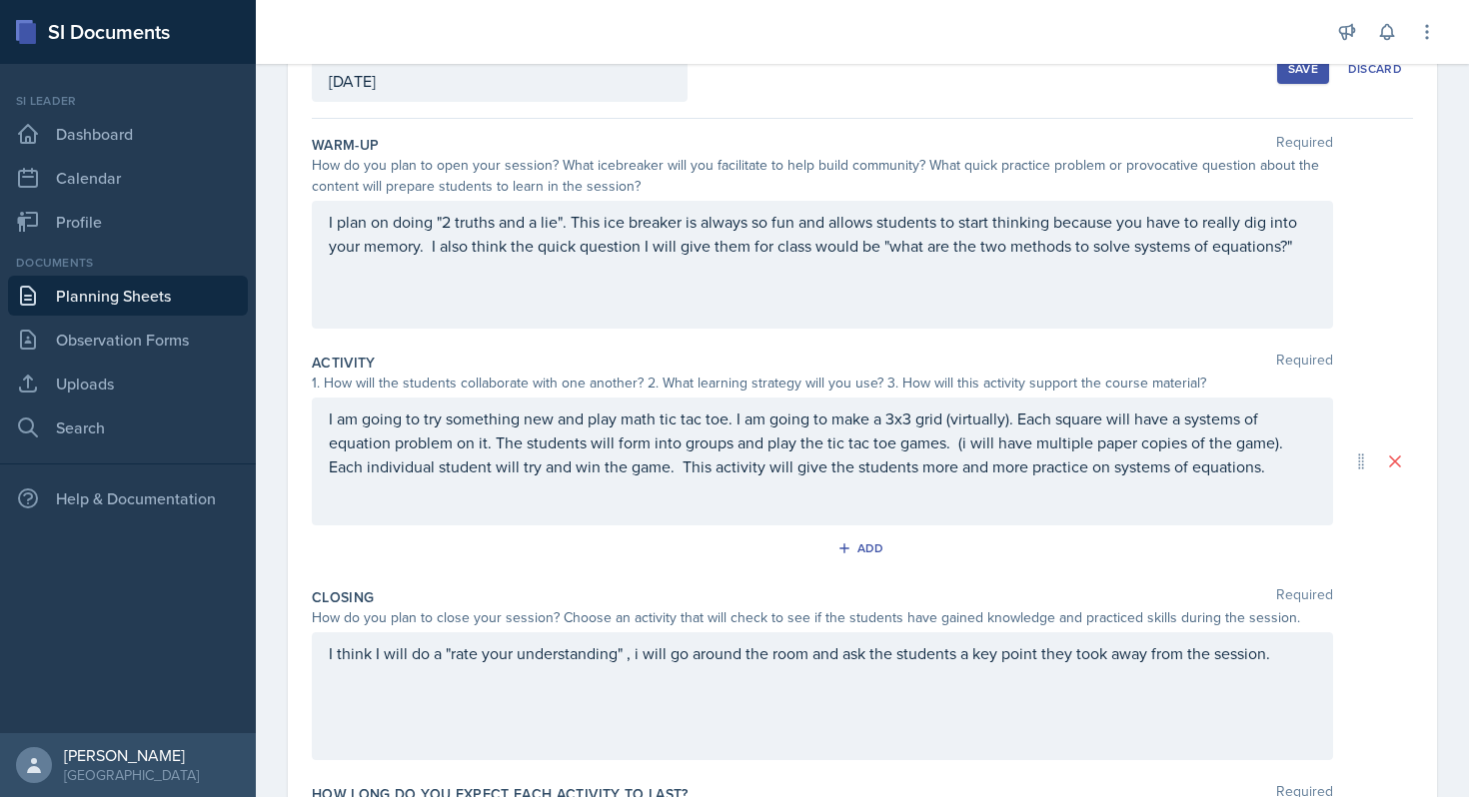
scroll to position [0, 0]
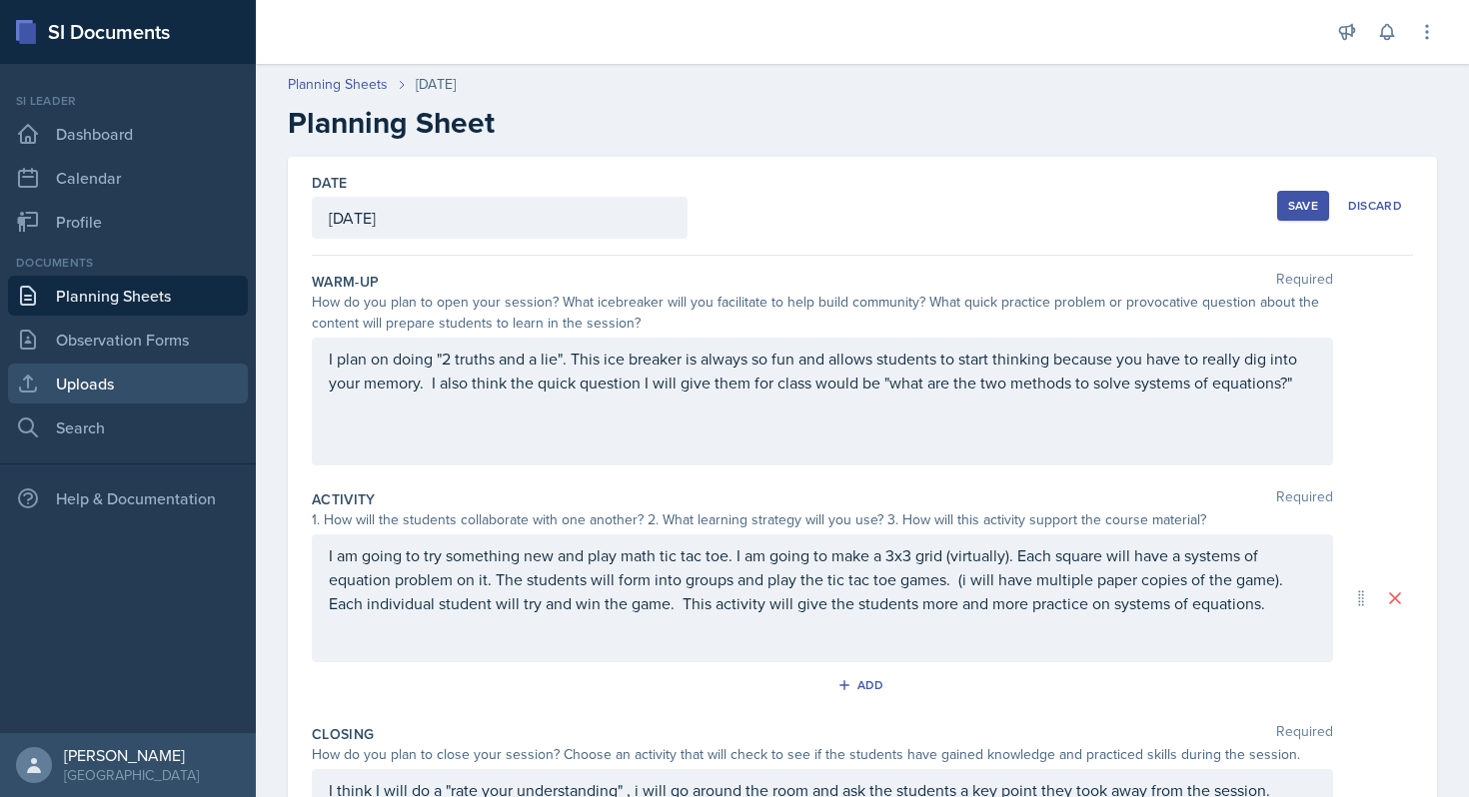
click at [163, 370] on link "Uploads" at bounding box center [128, 384] width 240 height 40
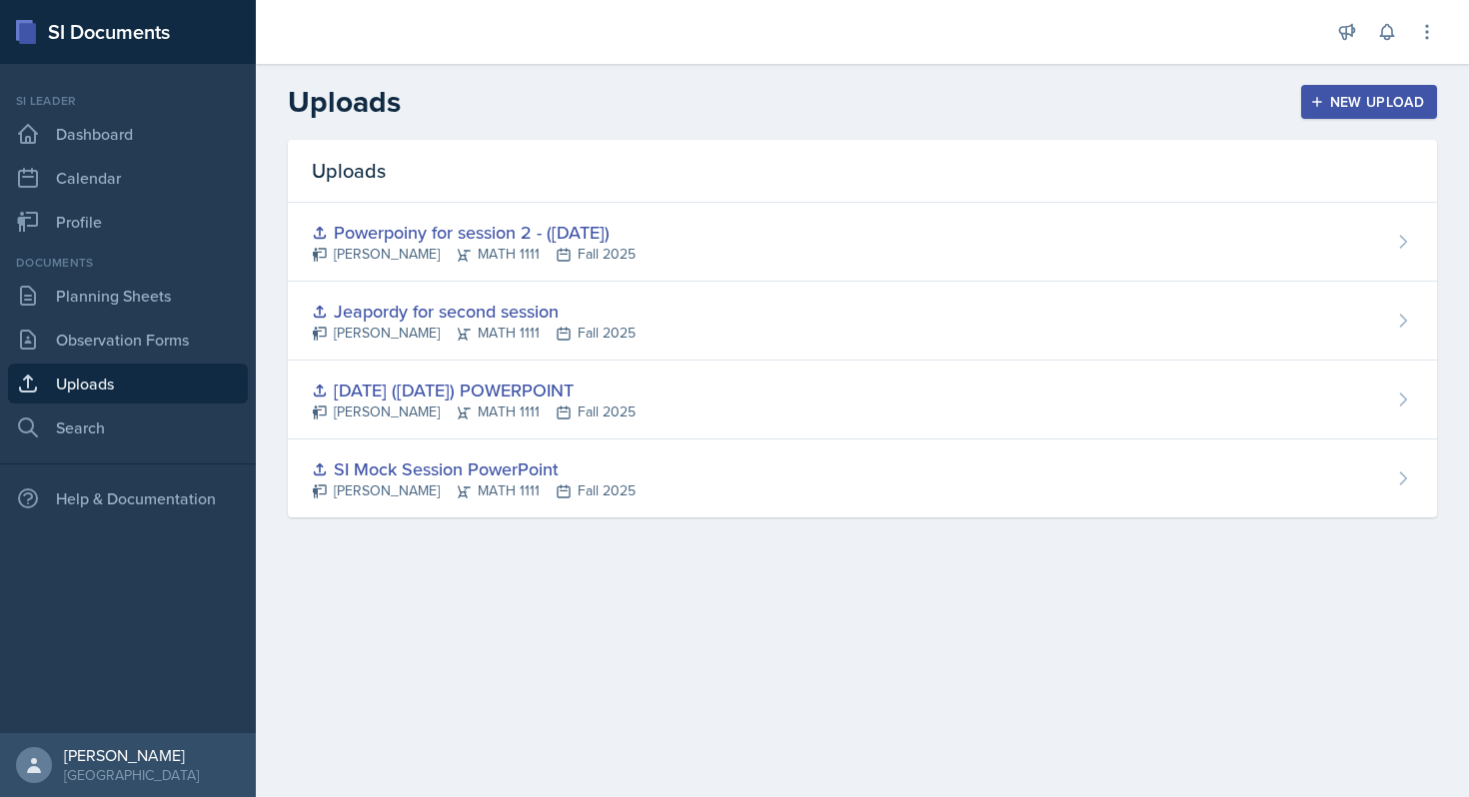
click at [1316, 107] on icon "button" at bounding box center [1317, 102] width 14 height 14
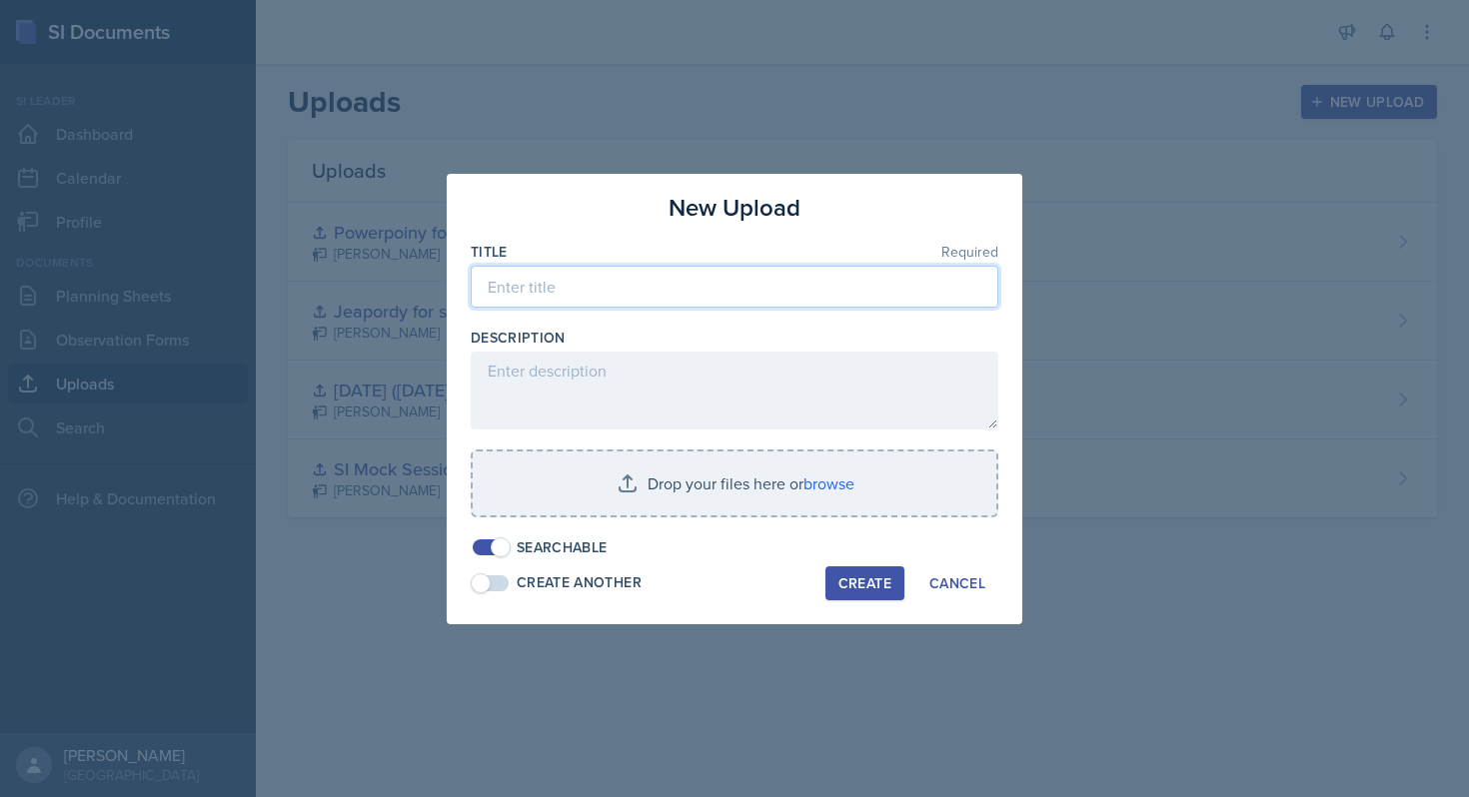
click at [541, 293] on input at bounding box center [735, 287] width 528 height 42
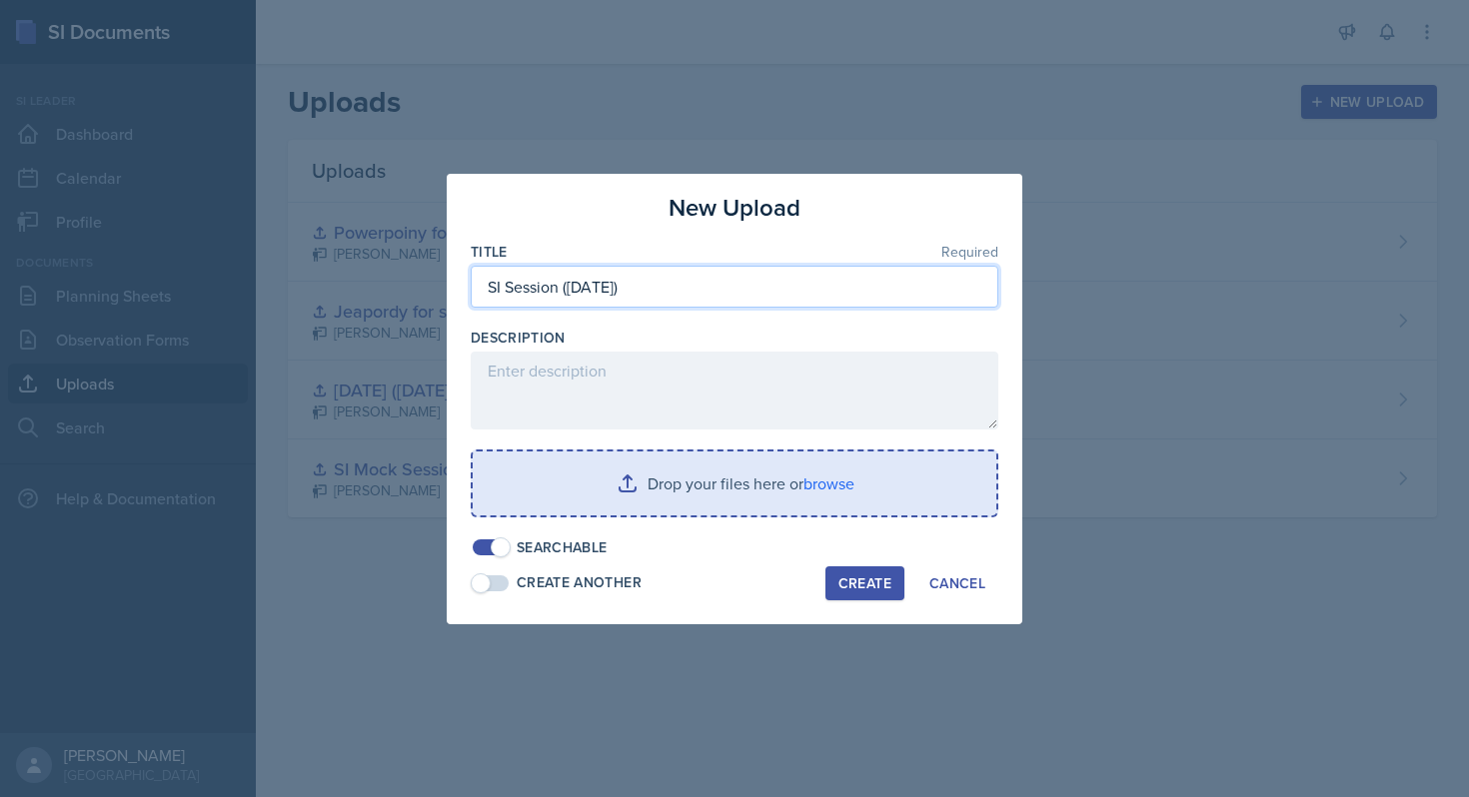
type input "SI Session ([DATE])"
click at [674, 505] on input "file" at bounding box center [735, 484] width 524 height 64
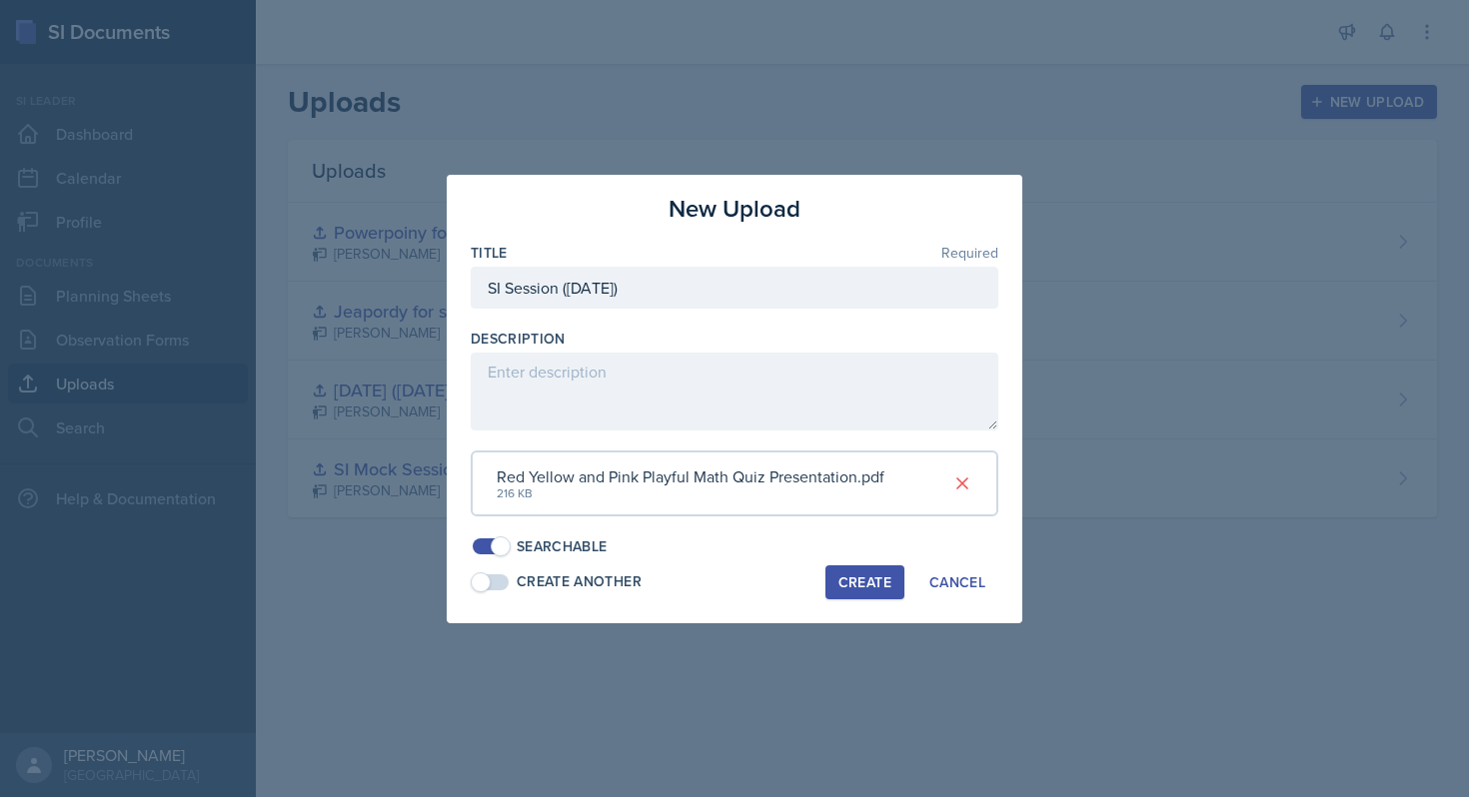
click at [855, 574] on div "Create" at bounding box center [864, 582] width 53 height 16
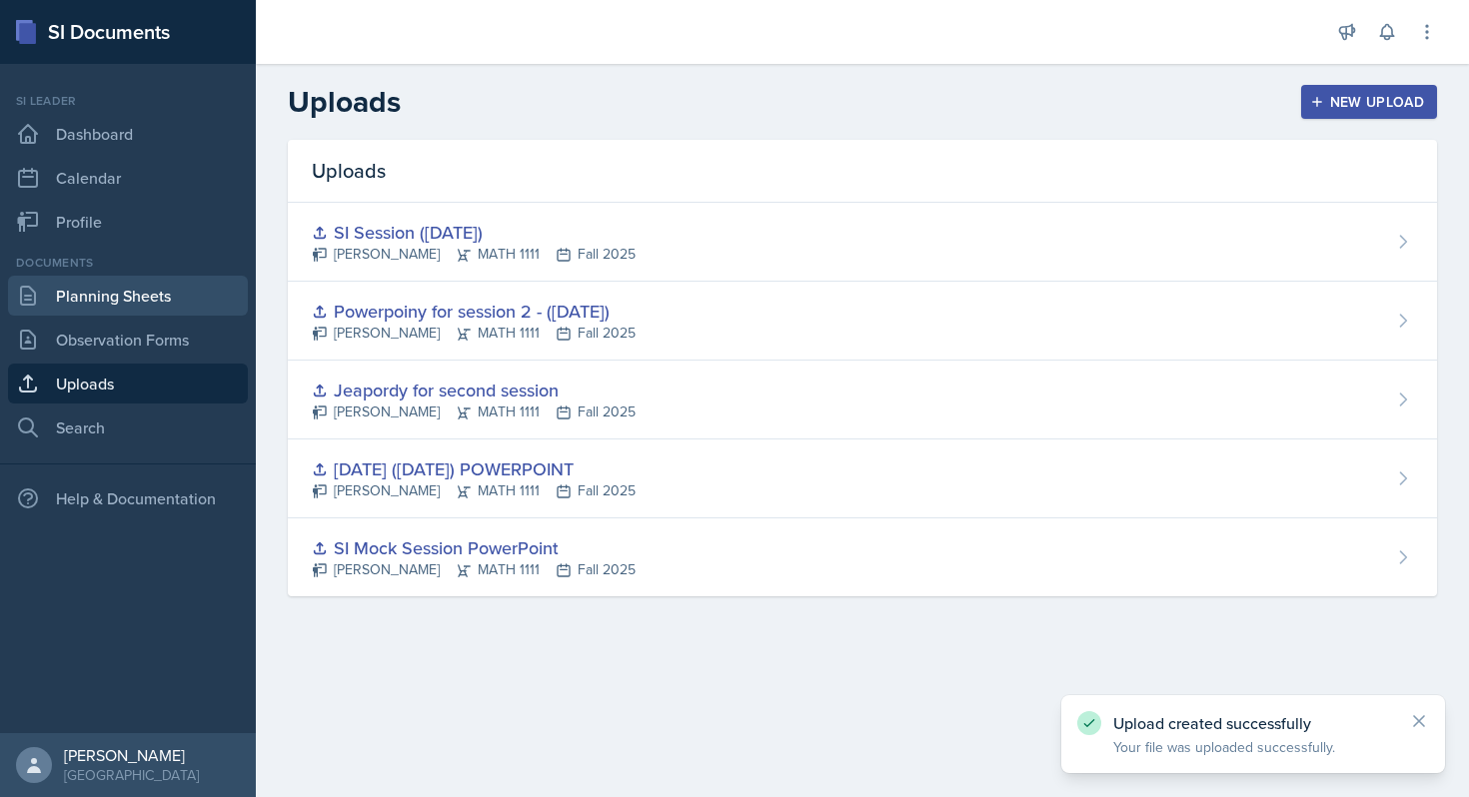
click at [152, 303] on link "Planning Sheets" at bounding box center [128, 296] width 240 height 40
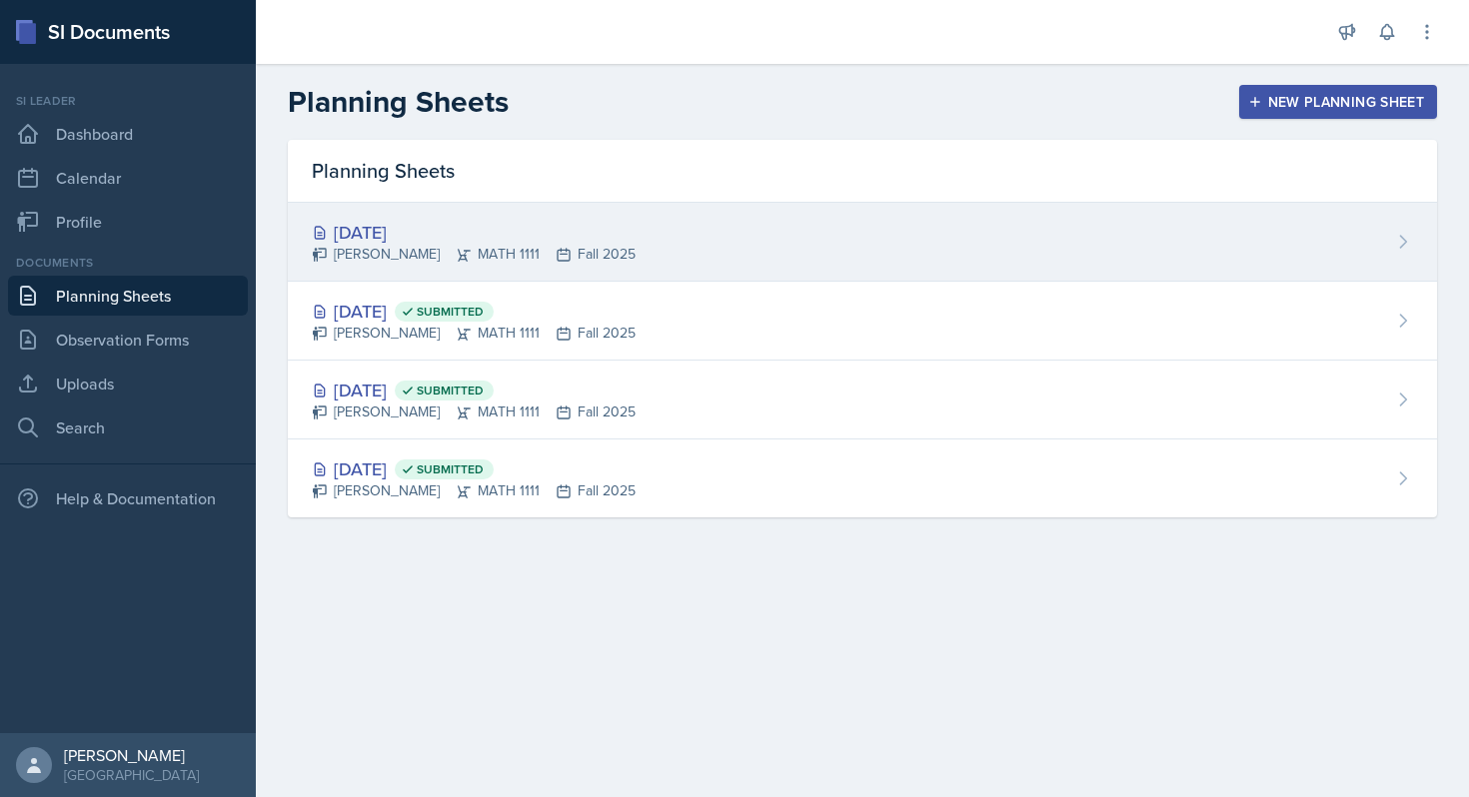
click at [727, 243] on div "[DATE] [PERSON_NAME] MATH 1111 Fall 2025" at bounding box center [862, 242] width 1149 height 79
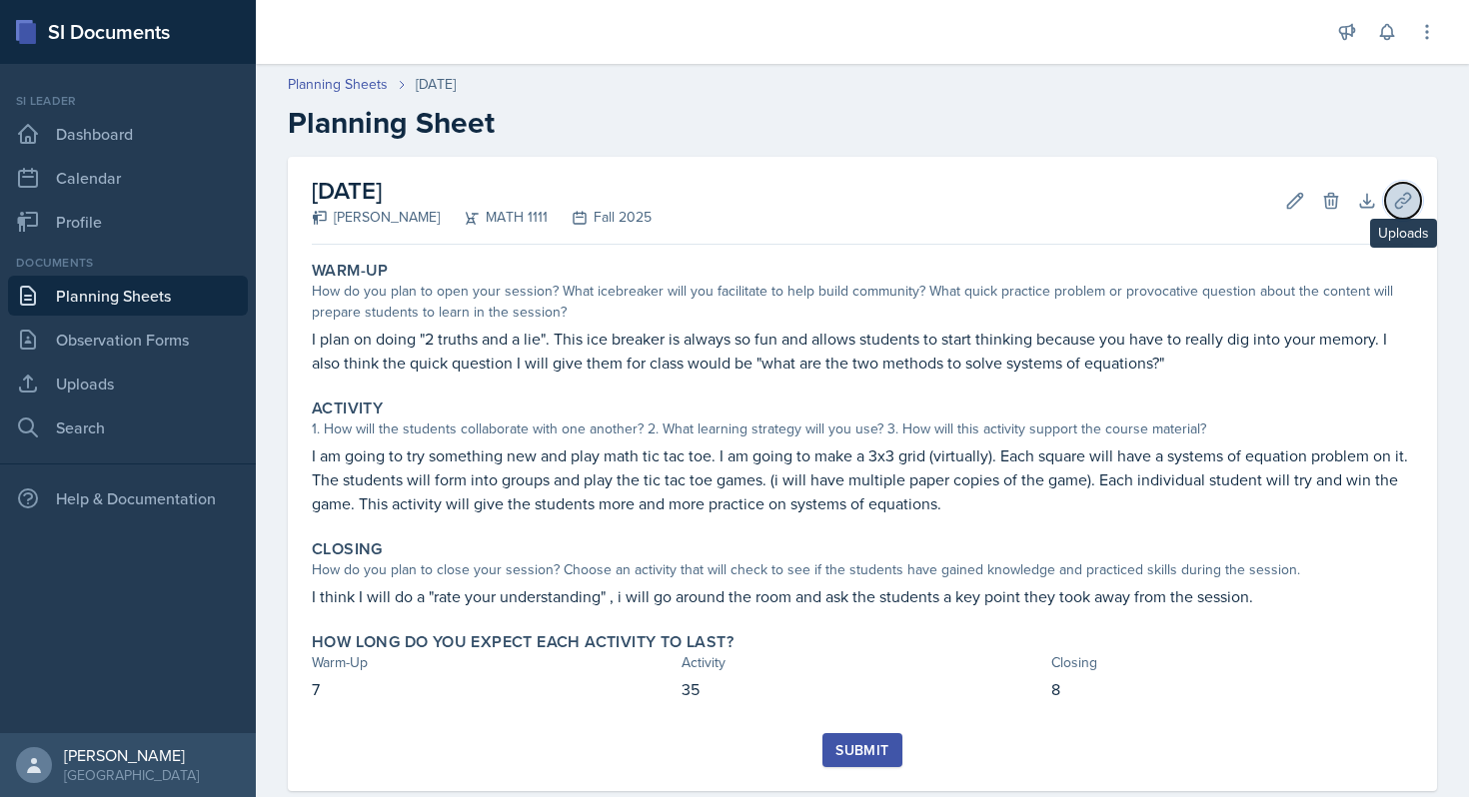
click at [1403, 209] on icon at bounding box center [1403, 201] width 20 height 20
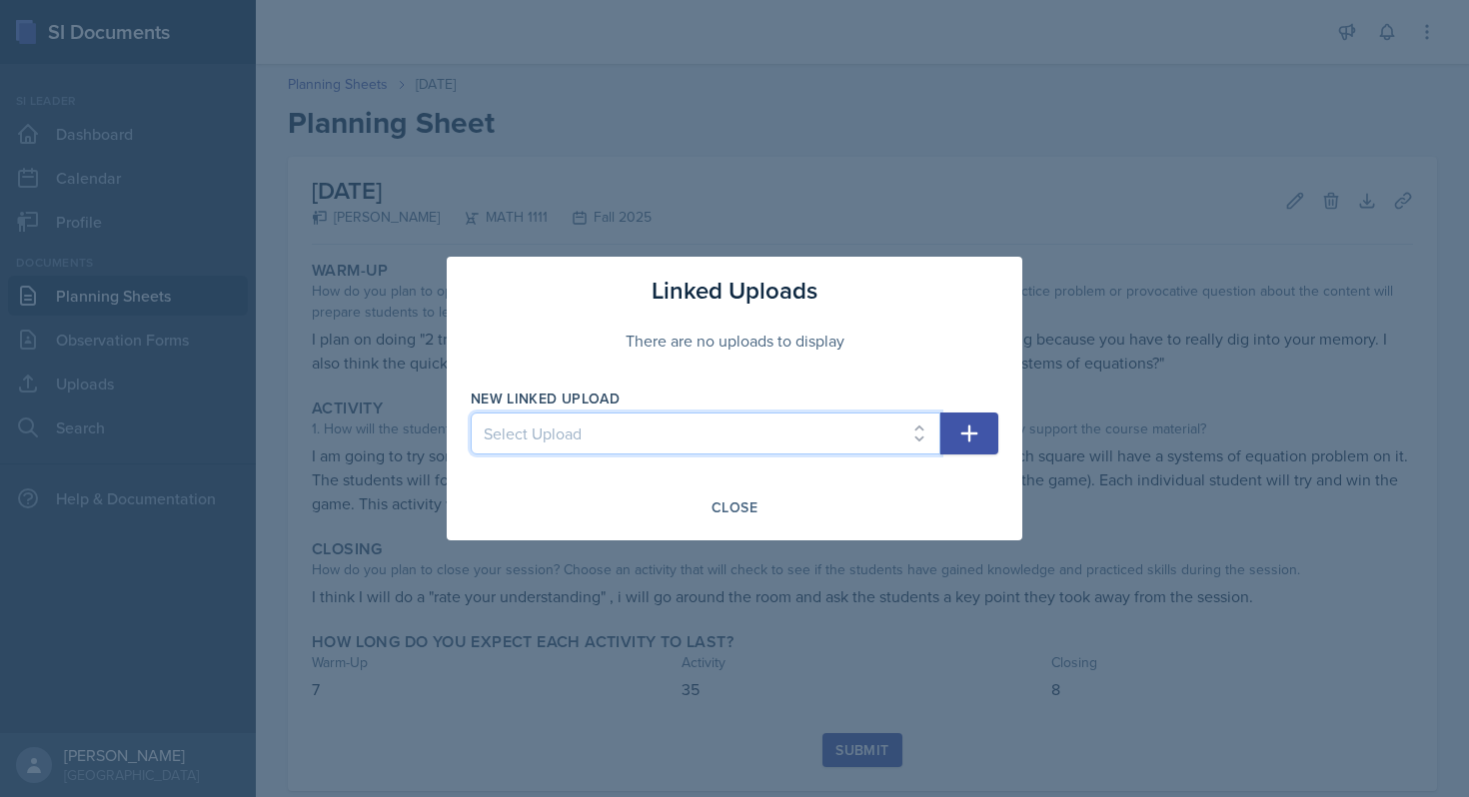
click at [855, 437] on select "Select Upload SI Mock Session PowerPoint [DATE] ([DATE]) POWERPOINT Jeapordy fo…" at bounding box center [706, 434] width 470 height 42
select select "e0d375cc-7ca1-4bc4-bf87-eae8c673e669"
click at [972, 436] on icon "button" at bounding box center [969, 434] width 24 height 24
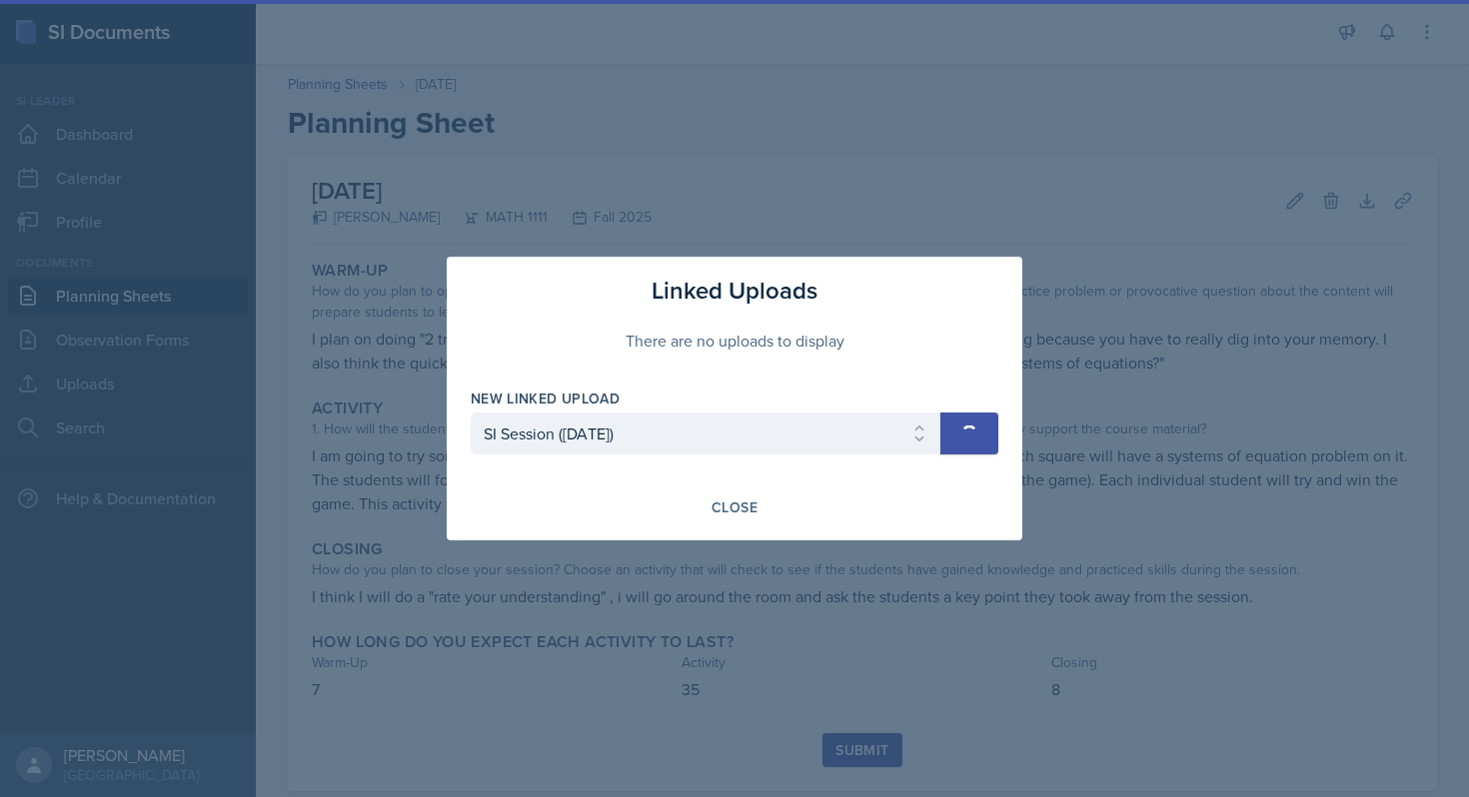
select select
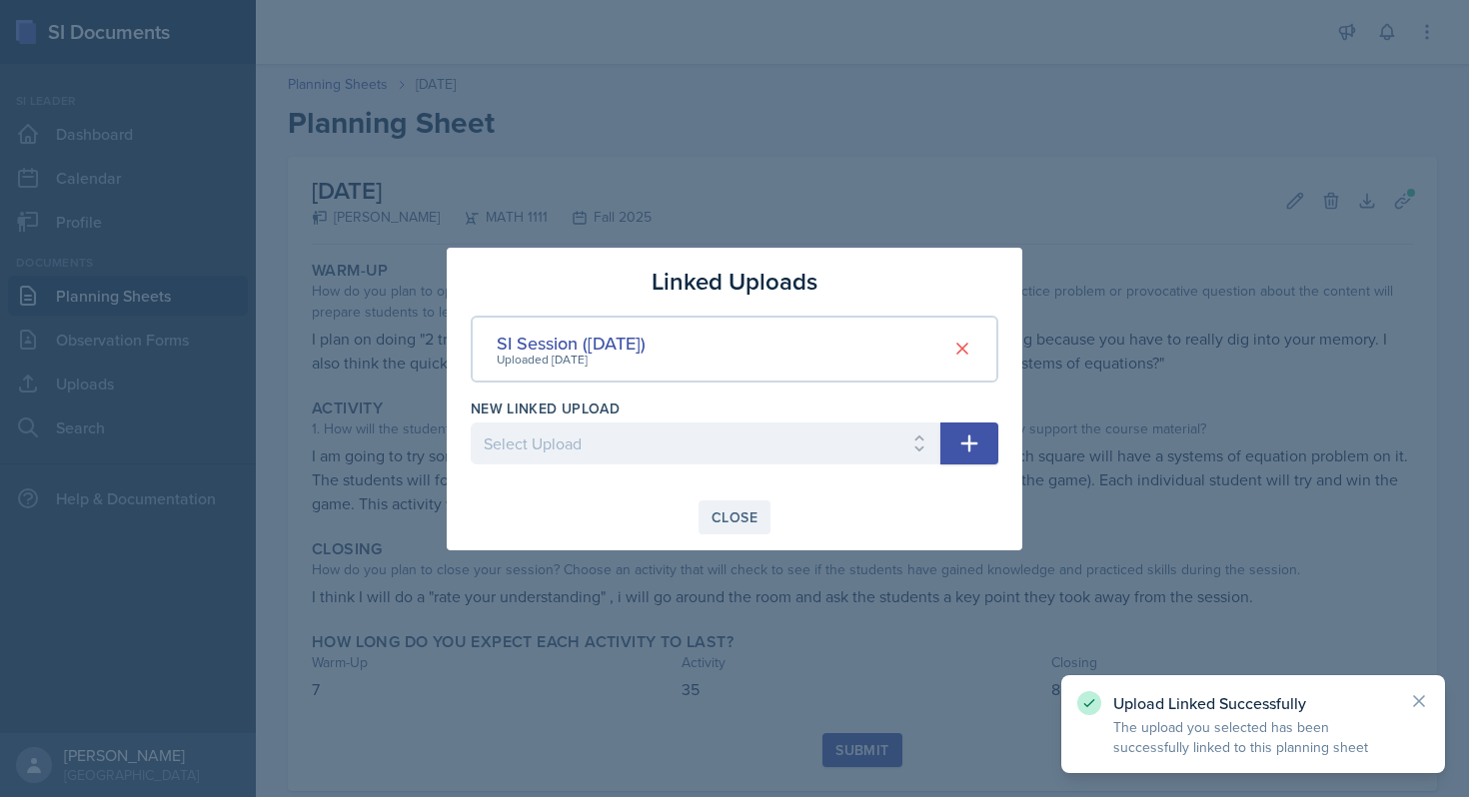
click at [750, 518] on div "Close" at bounding box center [734, 518] width 46 height 16
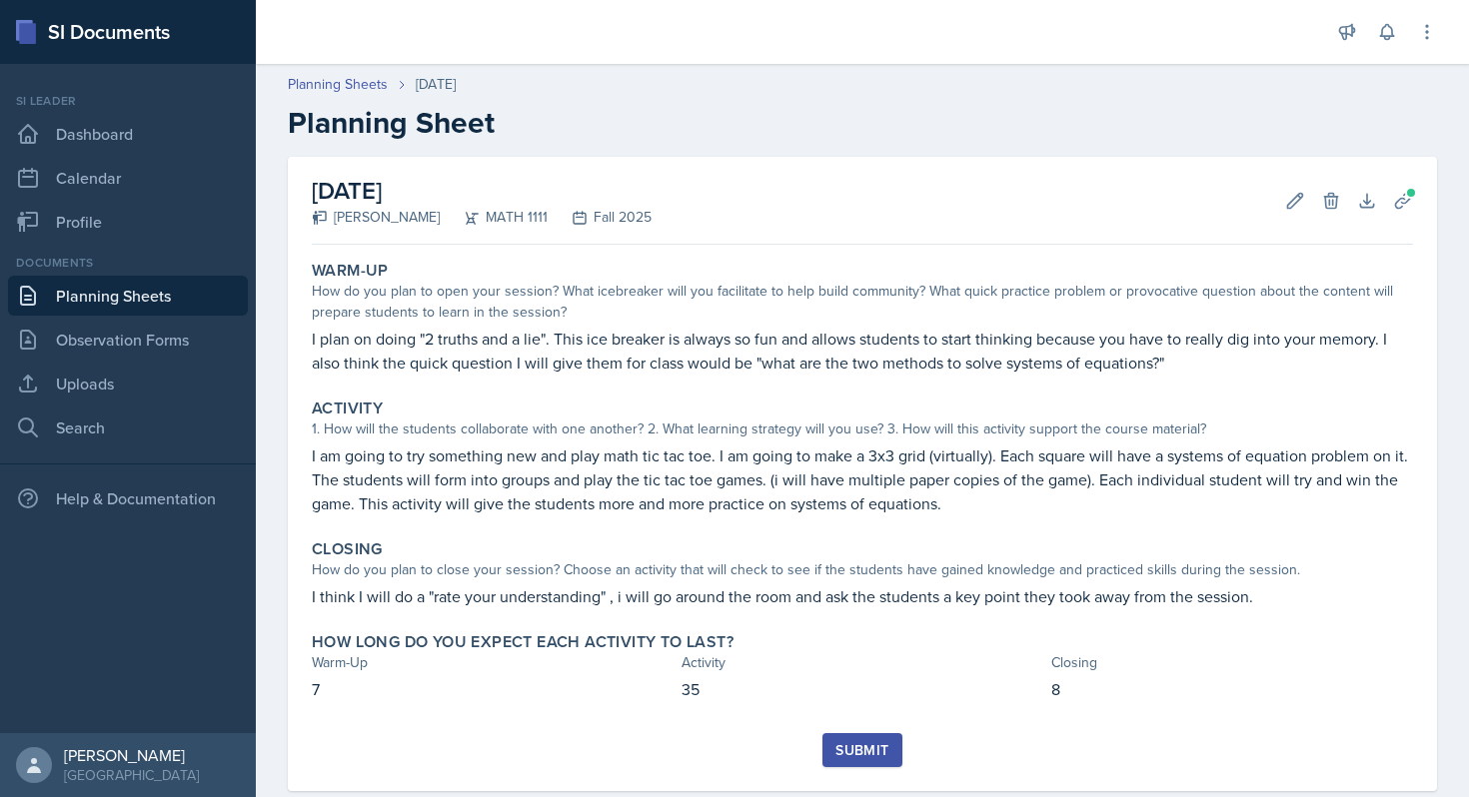
click at [856, 751] on div "Submit" at bounding box center [861, 750] width 53 height 16
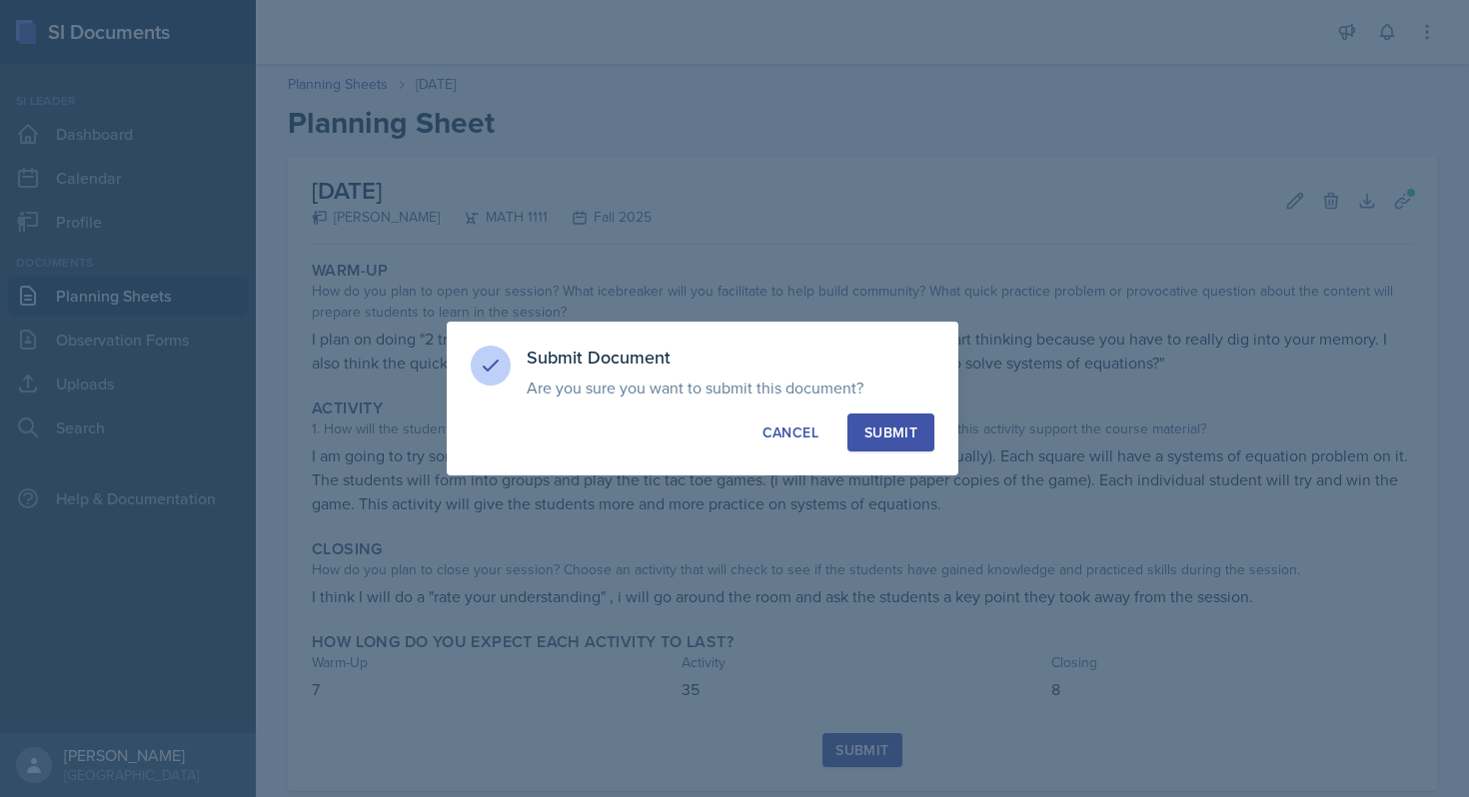
click at [914, 426] on div "Submit" at bounding box center [890, 433] width 53 height 20
